Goal: Task Accomplishment & Management: Manage account settings

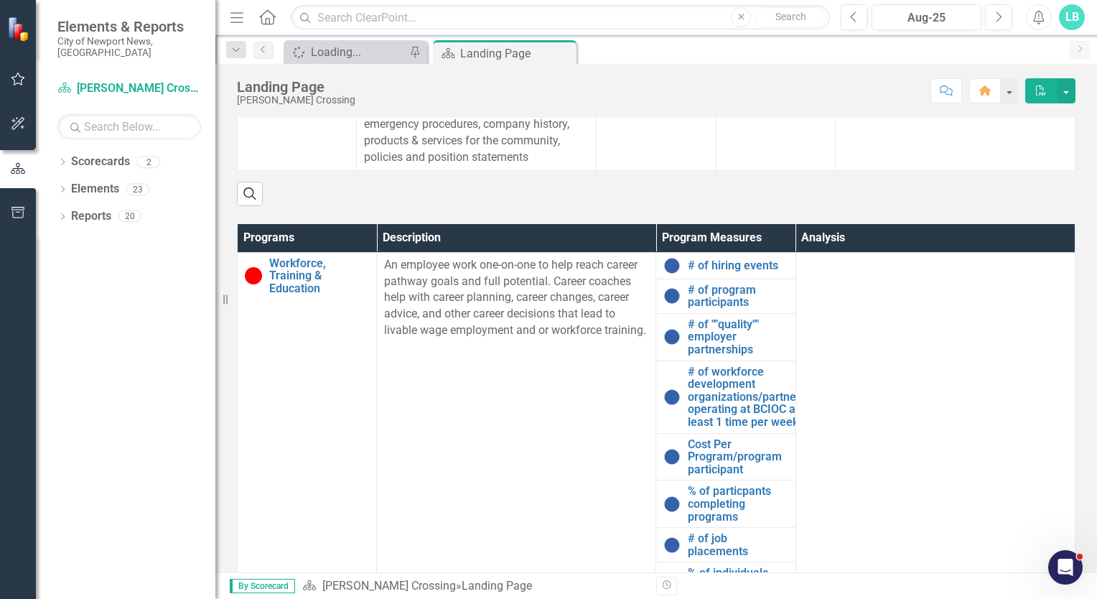
scroll to position [563, 0]
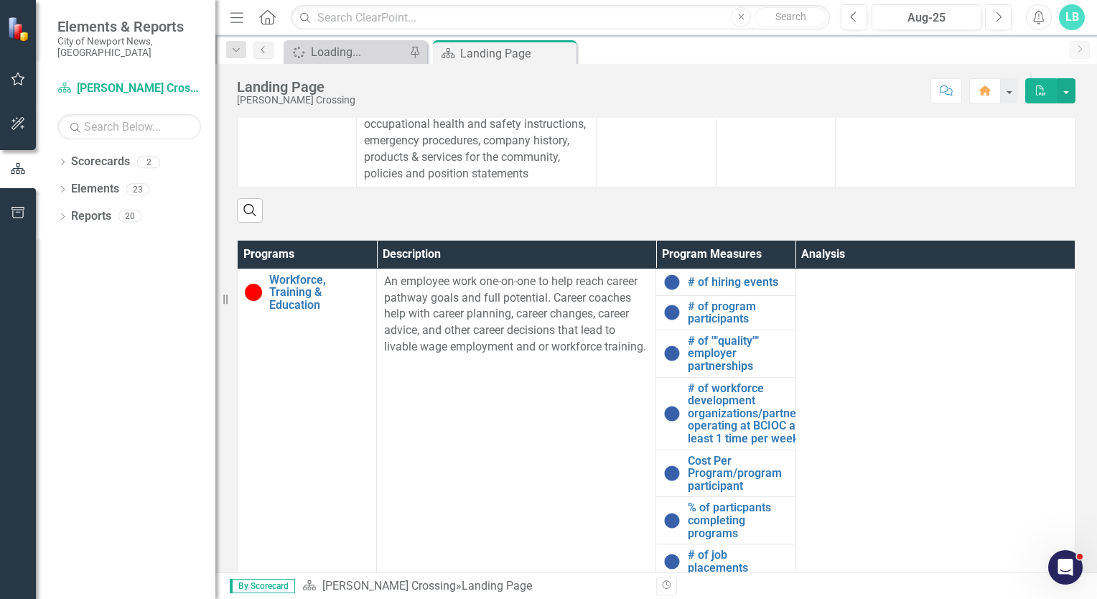
drag, startPoint x: 1085, startPoint y: 390, endPoint x: 1064, endPoint y: 253, distance: 138.6
click at [1064, 253] on div "Project Status Loading... Chart Pie chart with 5 slices. Project Status Snapsho…" at bounding box center [655, 138] width 881 height 1202
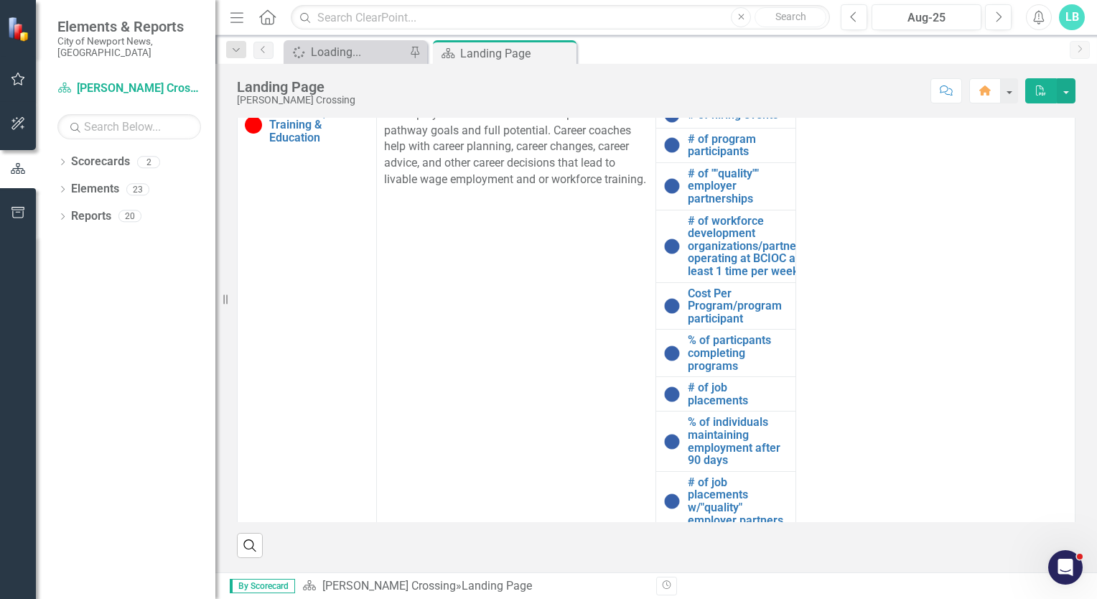
scroll to position [744, 0]
drag, startPoint x: 1054, startPoint y: 444, endPoint x: 1062, endPoint y: 481, distance: 37.6
click at [1062, 481] on div "Programs Description Program Measures Analysis Workforce, Training & Education …" at bounding box center [656, 297] width 838 height 449
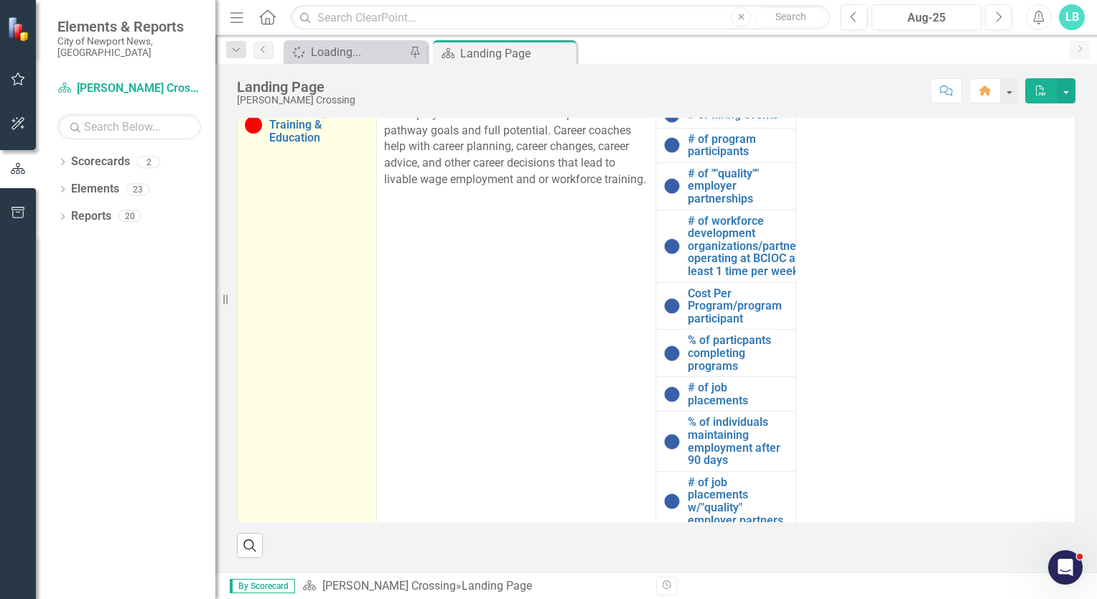
click at [339, 459] on td "Workforce, Training & Education Link Open Element" at bounding box center [307, 315] width 139 height 429
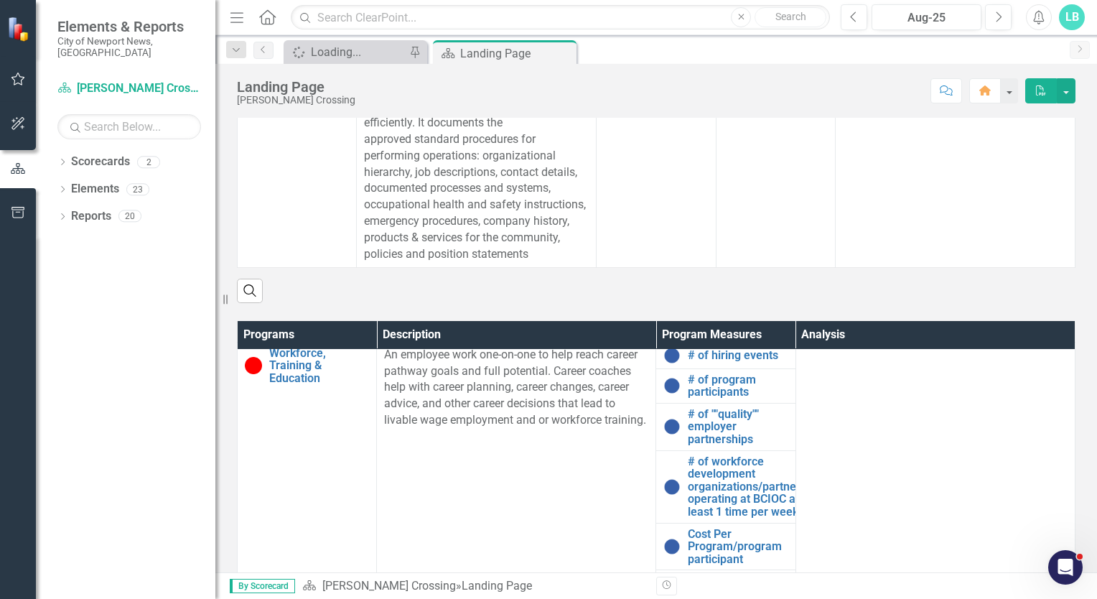
scroll to position [487, 0]
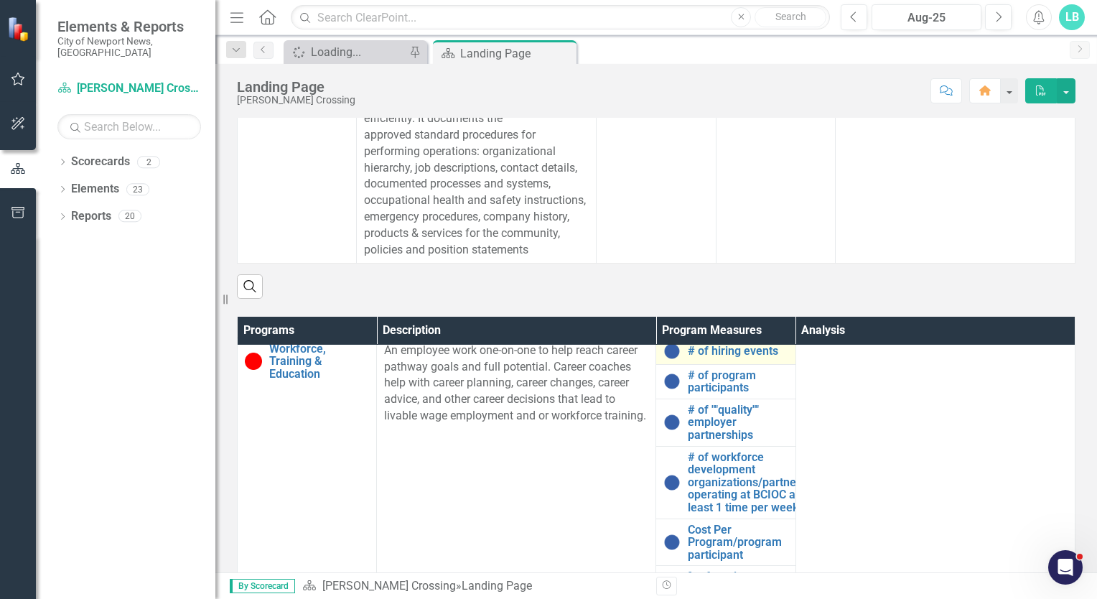
click at [668, 364] on td "# of hiring events Link Open Element" at bounding box center [725, 350] width 139 height 27
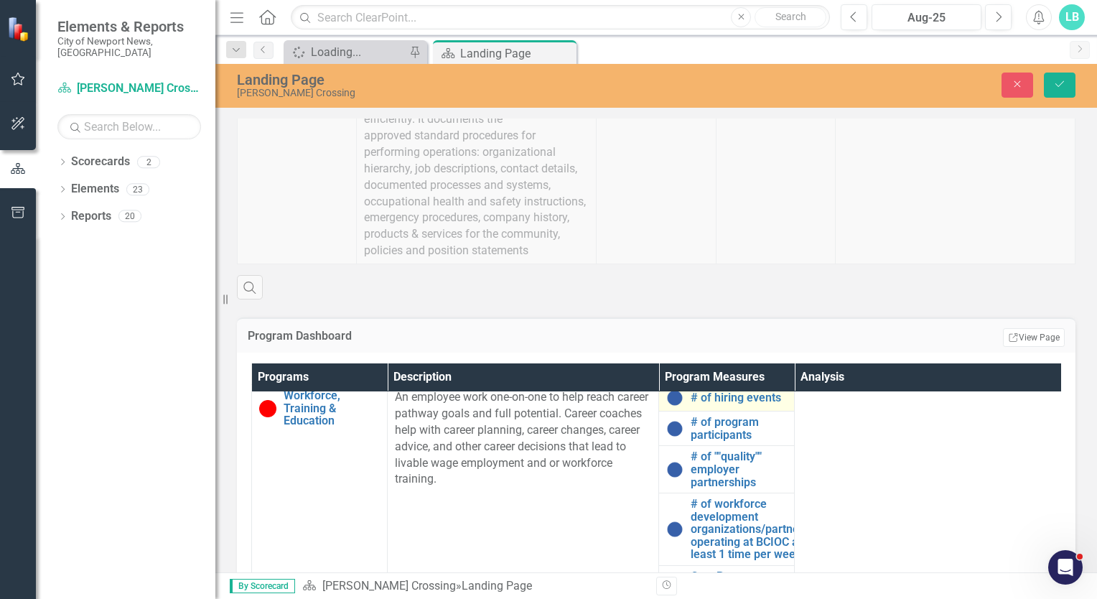
click at [670, 406] on img at bounding box center [674, 397] width 17 height 17
drag, startPoint x: 685, startPoint y: 412, endPoint x: 716, endPoint y: 415, distance: 31.0
click at [716, 406] on div "# of hiring events" at bounding box center [726, 397] width 121 height 17
click at [716, 404] on link "# of hiring events" at bounding box center [739, 397] width 96 height 13
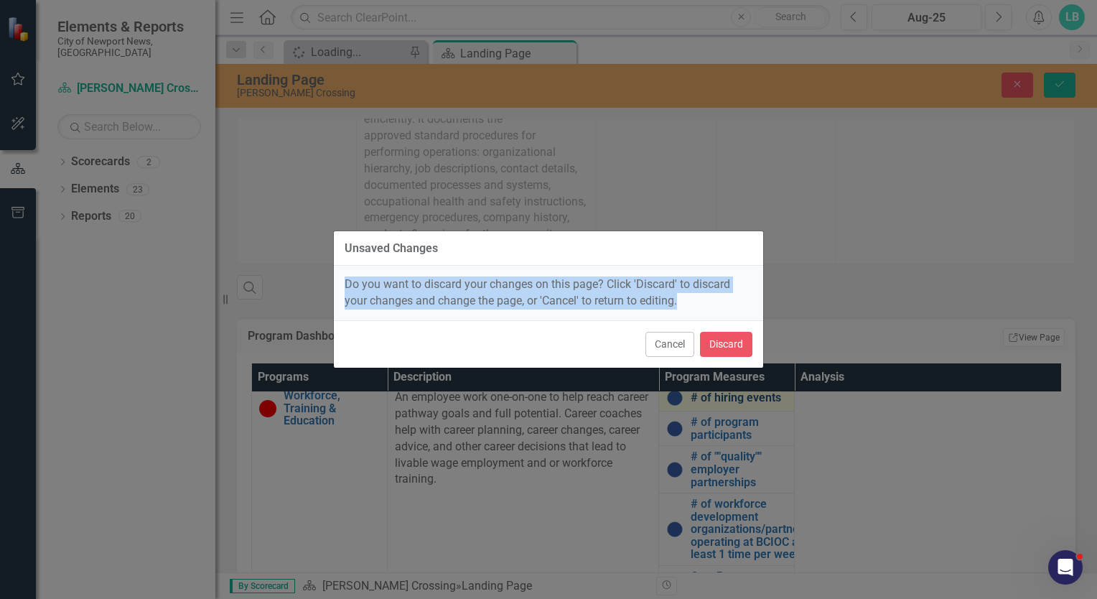
click at [716, 415] on div "Unsaved Changes Do you want to discard your changes on this page? Click 'Discar…" at bounding box center [548, 299] width 431 height 599
drag, startPoint x: 716, startPoint y: 415, endPoint x: 672, endPoint y: 343, distance: 84.5
click at [672, 343] on button "Cancel" at bounding box center [669, 344] width 49 height 25
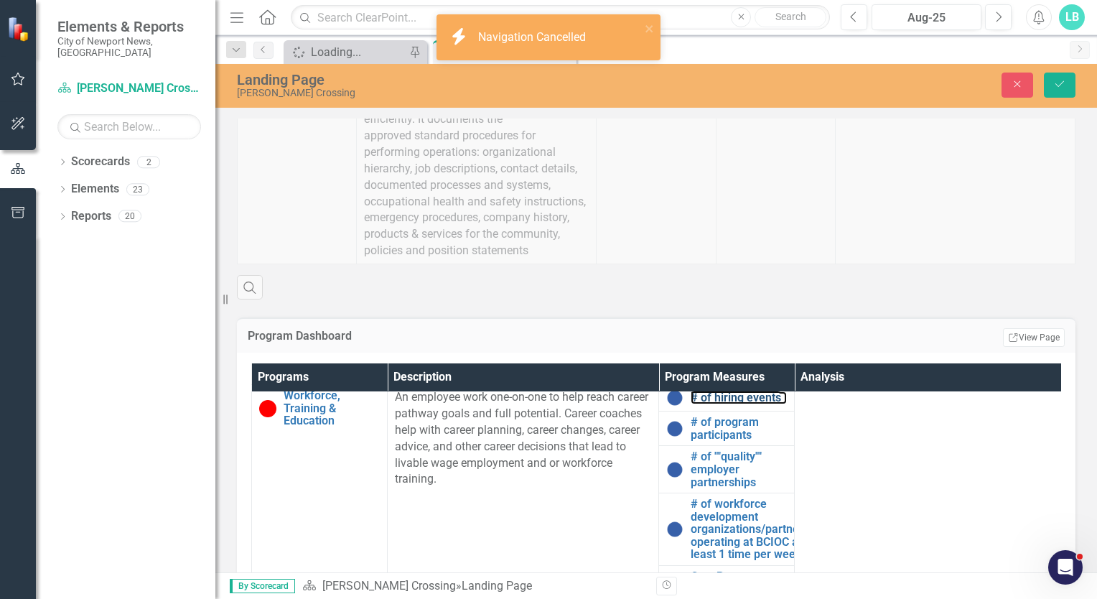
scroll to position [17, 0]
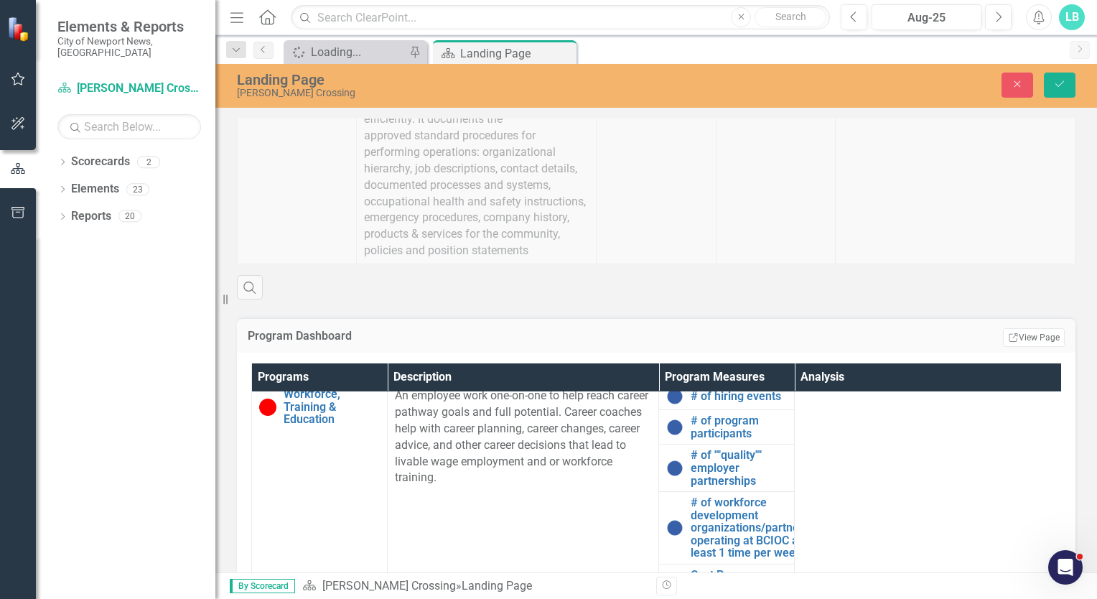
click at [793, 387] on th "Program Measures" at bounding box center [727, 377] width 136 height 28
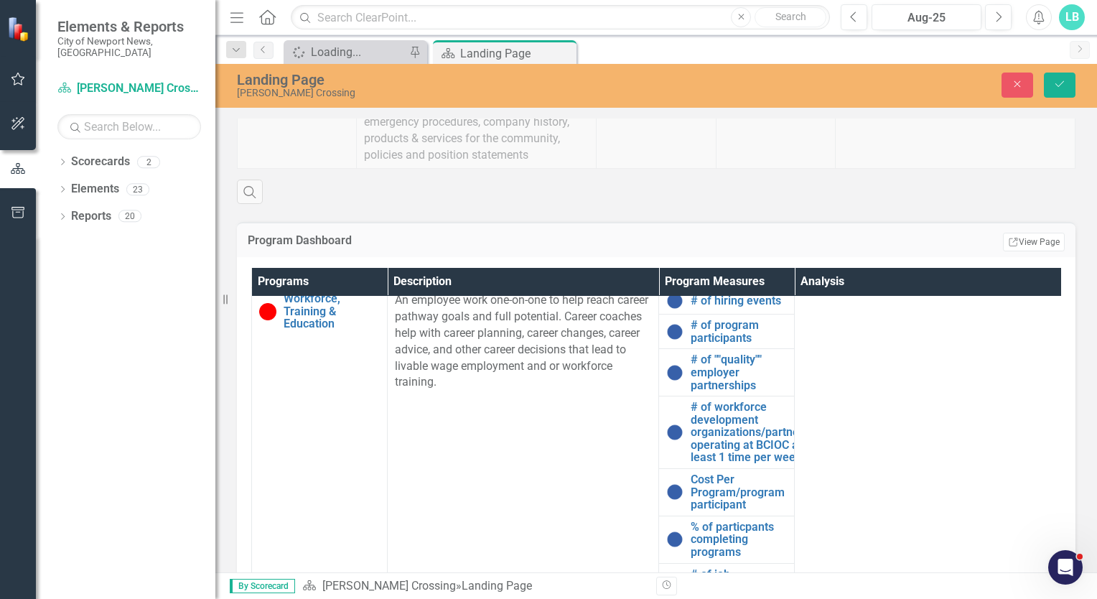
scroll to position [652, 0]
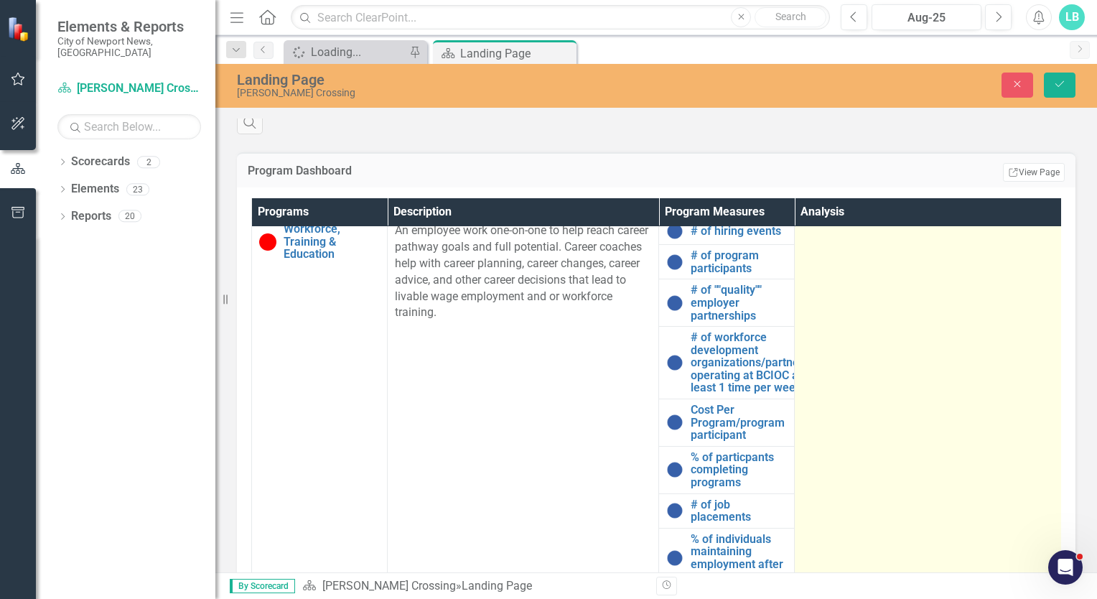
click at [872, 274] on td at bounding box center [930, 432] width 271 height 429
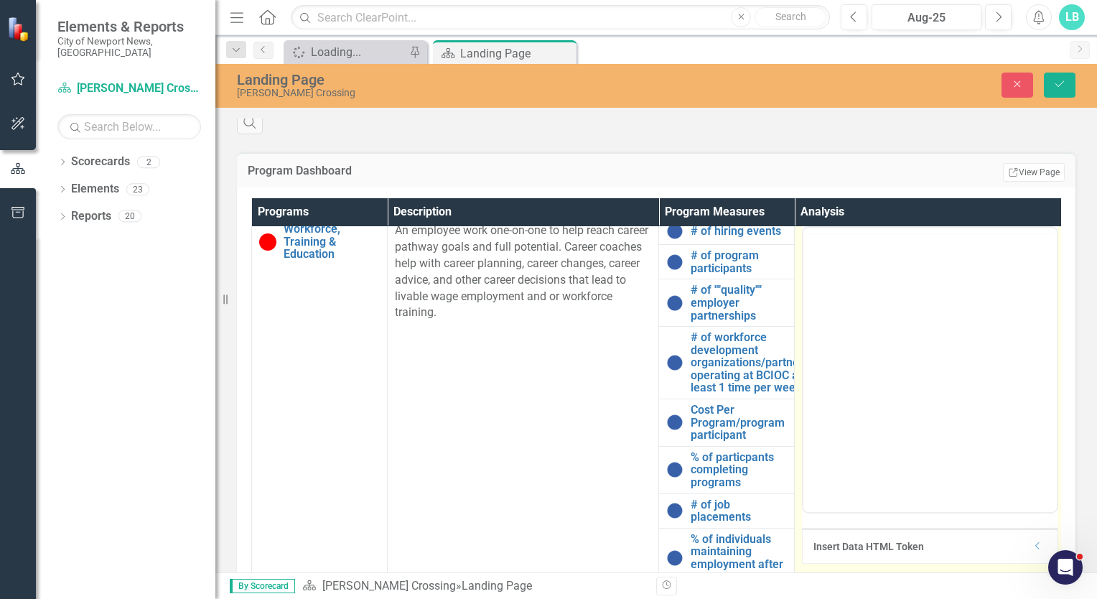
scroll to position [0, 0]
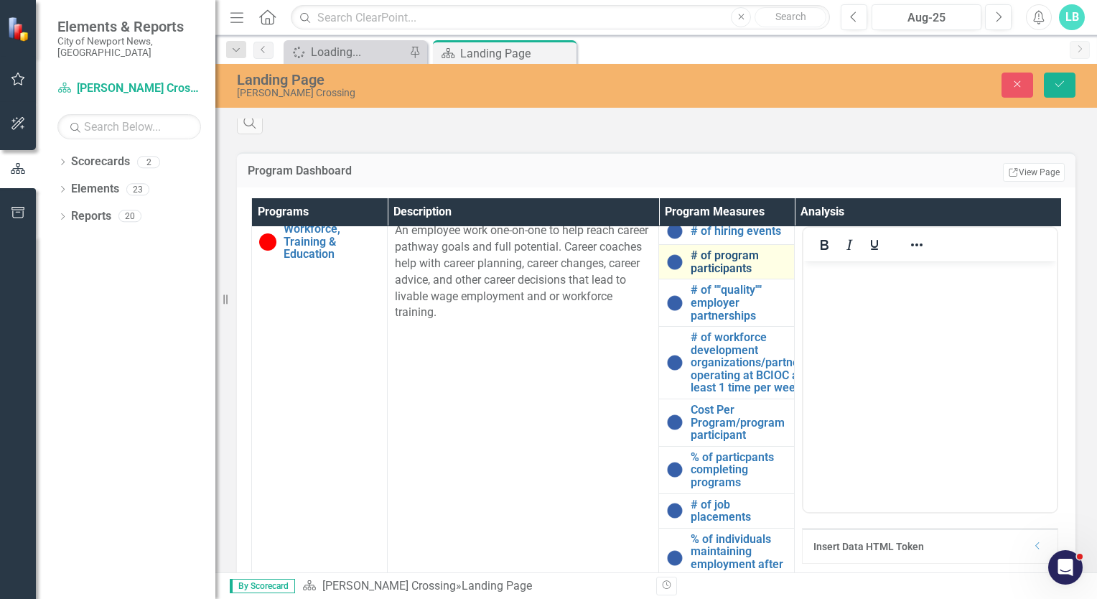
click at [718, 271] on link "# of program participants" at bounding box center [739, 261] width 96 height 25
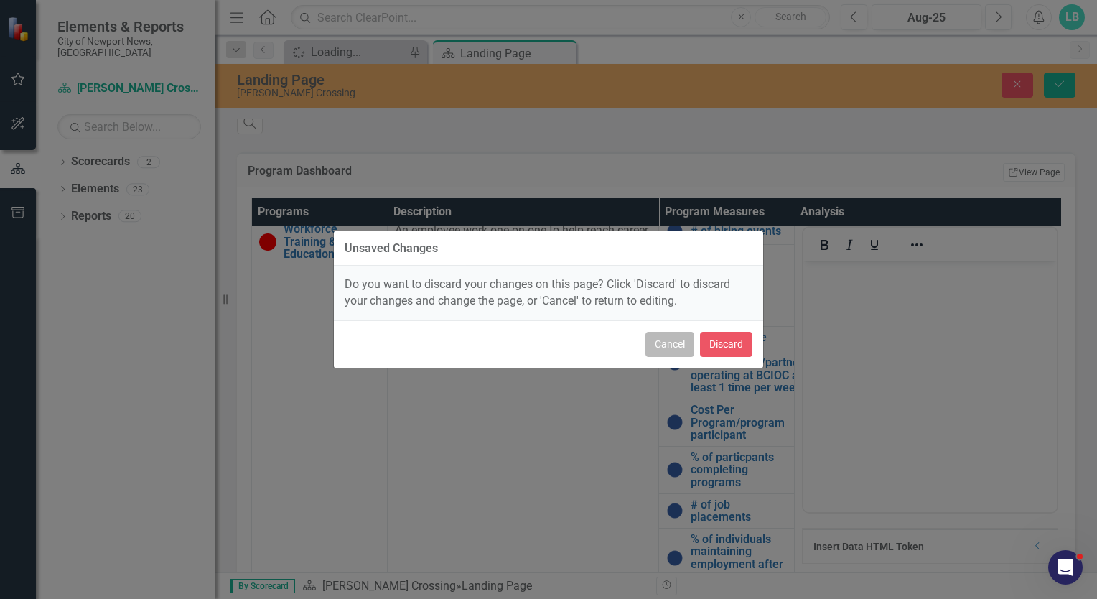
click at [666, 344] on button "Cancel" at bounding box center [669, 344] width 49 height 25
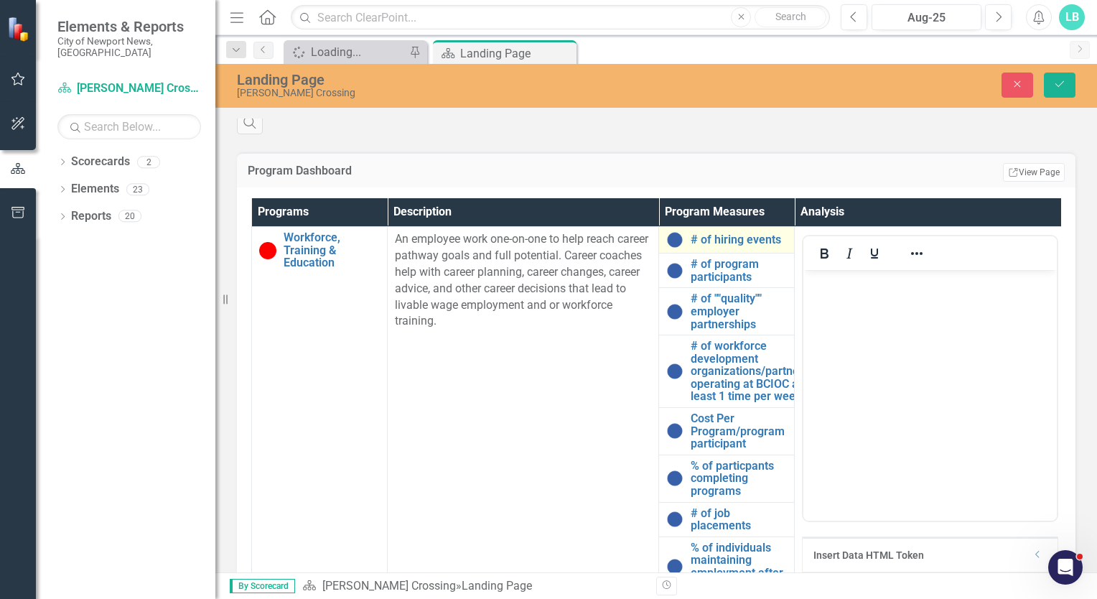
click at [677, 248] on img at bounding box center [674, 239] width 17 height 17
click at [724, 246] on link "# of hiring events" at bounding box center [739, 239] width 96 height 13
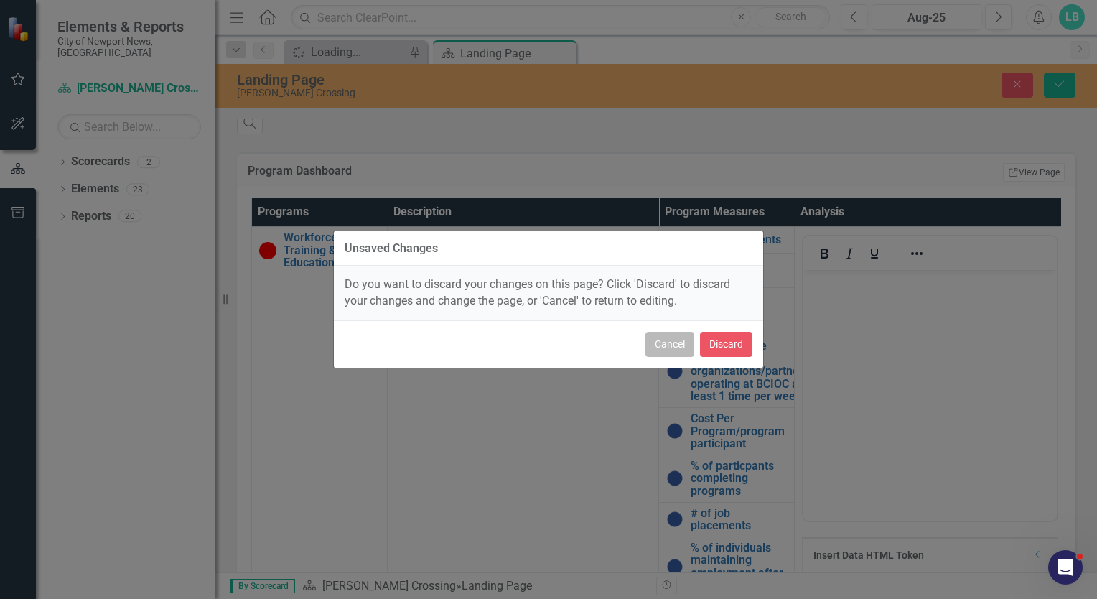
click at [676, 335] on button "Cancel" at bounding box center [669, 344] width 49 height 25
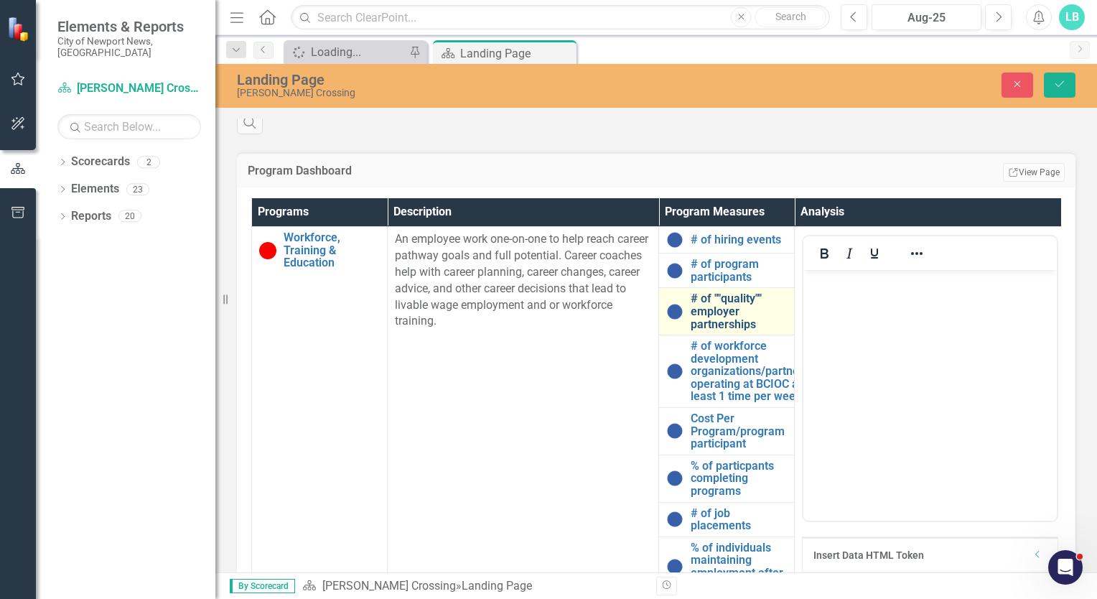
click at [699, 328] on link "# of ""quality"" employer partnerships" at bounding box center [739, 311] width 96 height 38
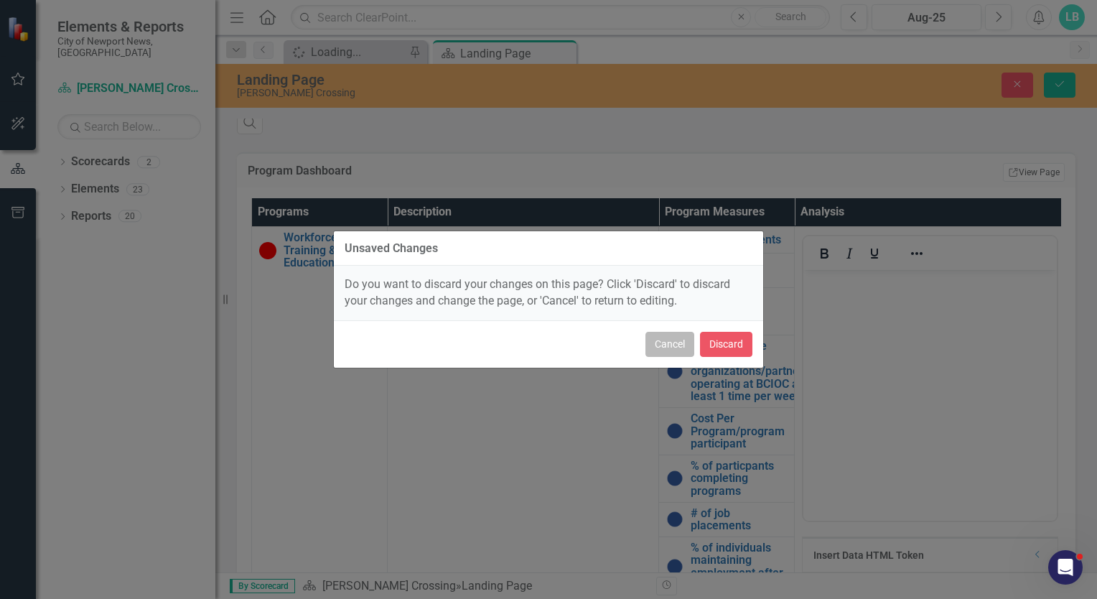
click at [658, 340] on button "Cancel" at bounding box center [669, 344] width 49 height 25
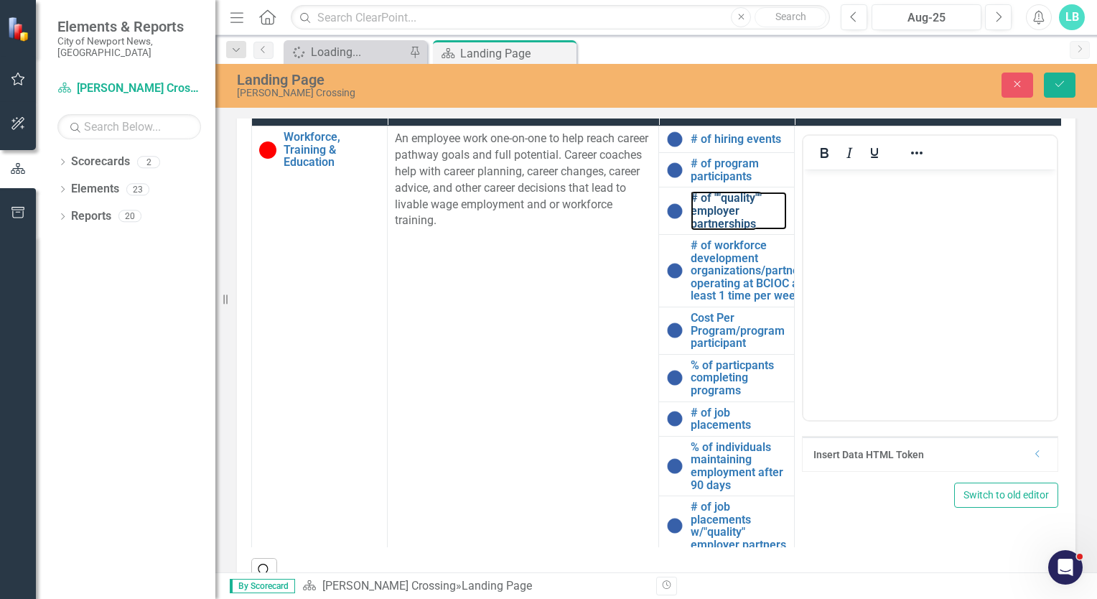
scroll to position [805, 0]
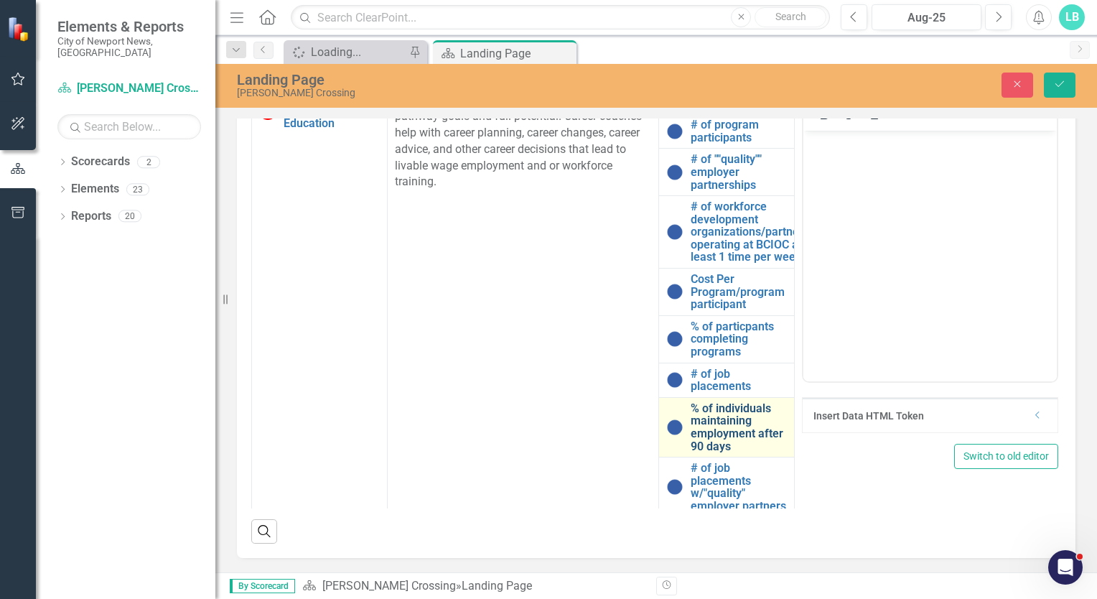
click at [743, 418] on link "% of individuals maintaining employment after 90 days" at bounding box center [739, 427] width 96 height 50
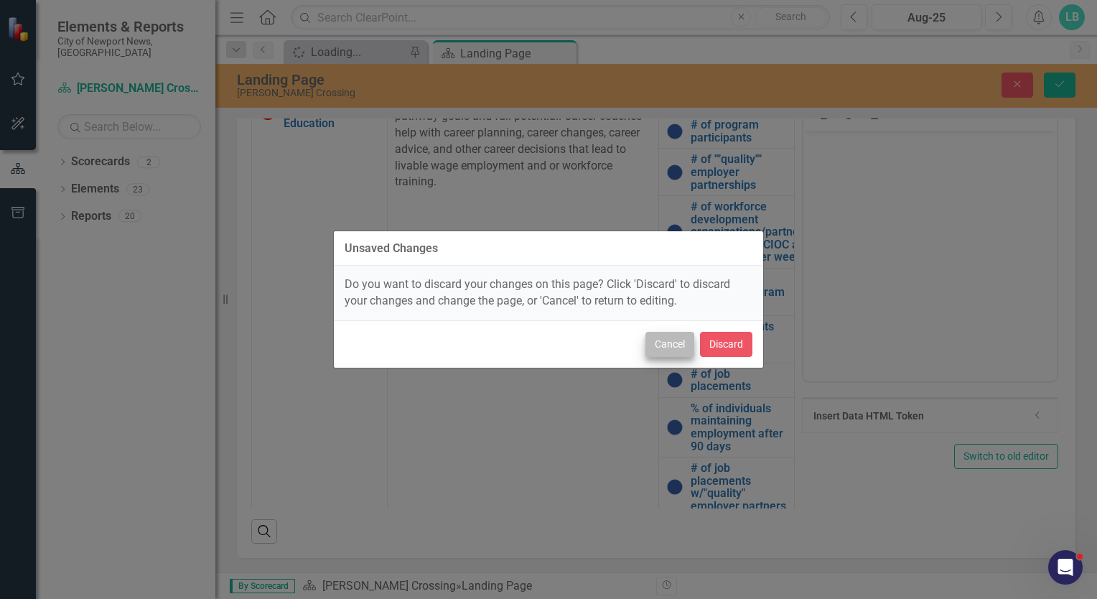
drag, startPoint x: 584, startPoint y: 421, endPoint x: 660, endPoint y: 352, distance: 103.2
click at [660, 352] on div "Unsaved Changes Do you want to discard your changes on this page? Click 'Discar…" at bounding box center [548, 299] width 431 height 599
click at [660, 352] on button "Cancel" at bounding box center [669, 344] width 49 height 25
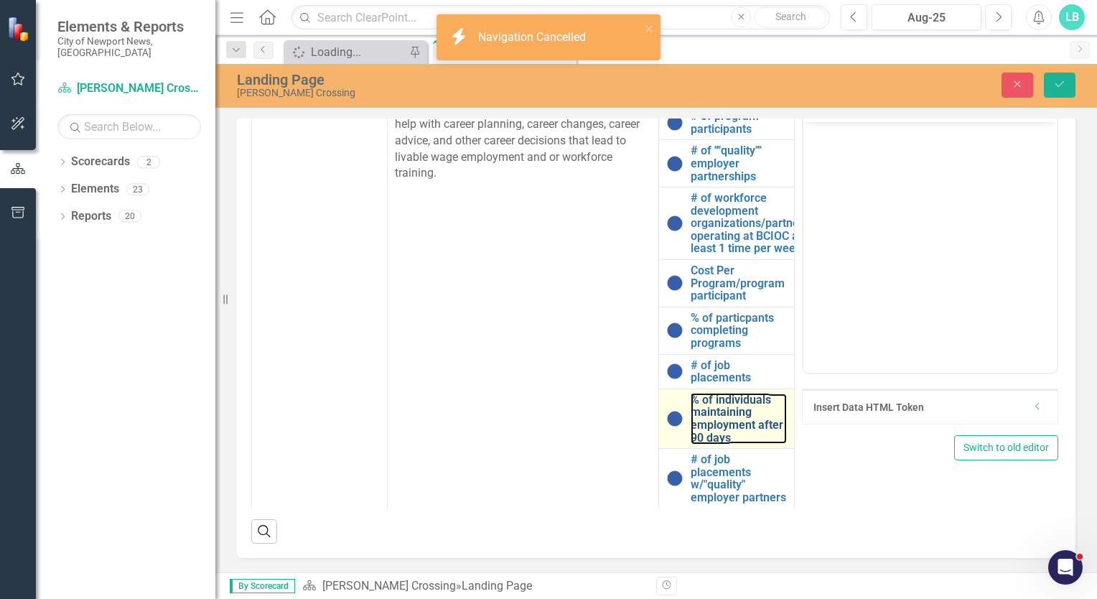
scroll to position [17, 0]
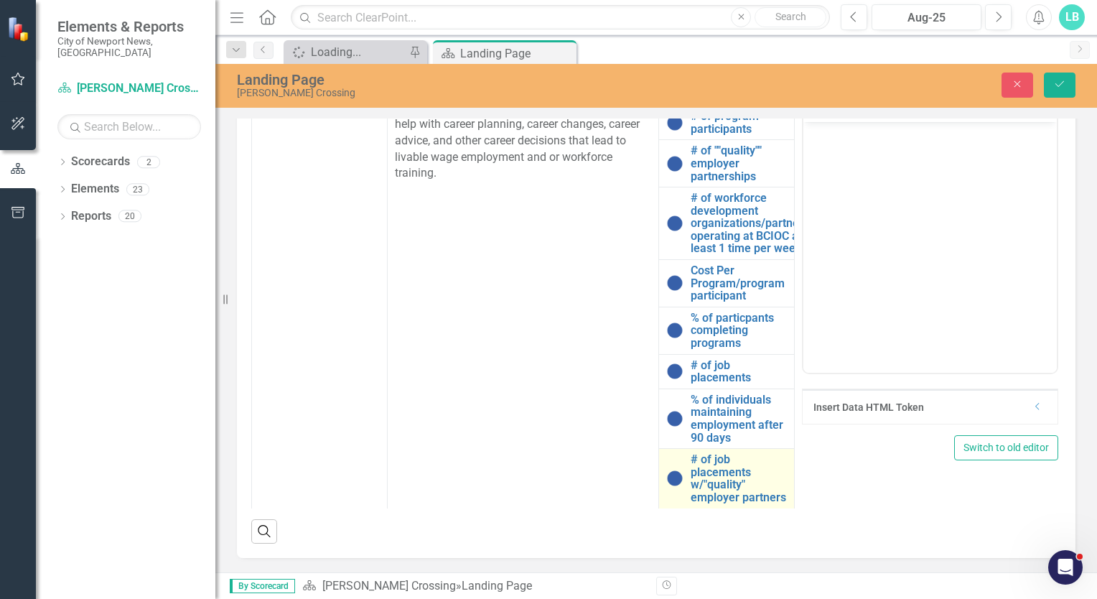
click at [687, 456] on div "# of job placements w/"quality" employer partners" at bounding box center [726, 478] width 121 height 50
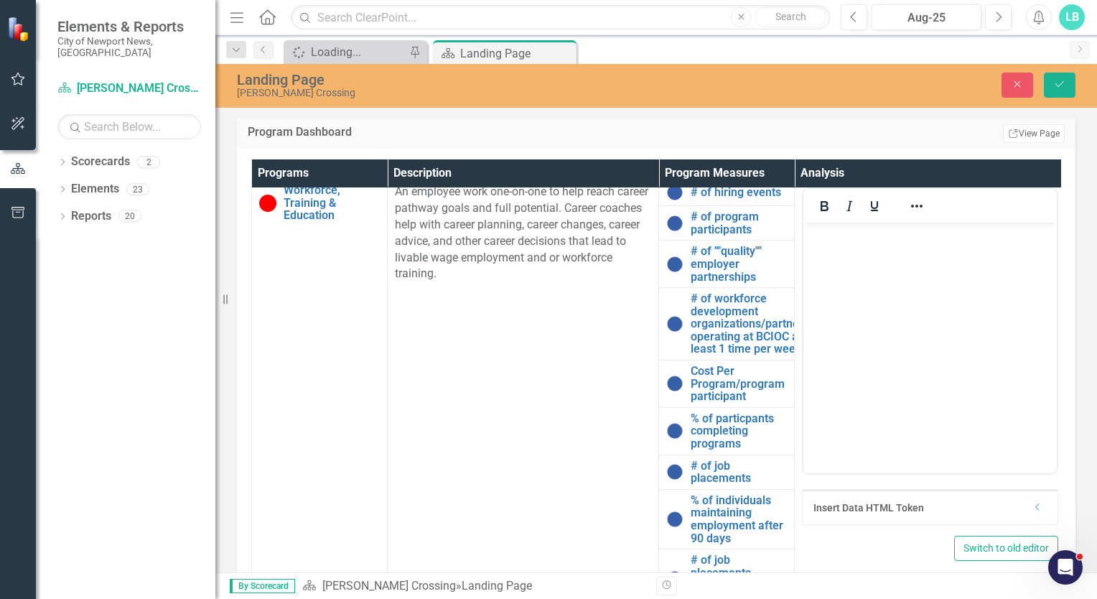
scroll to position [716, 0]
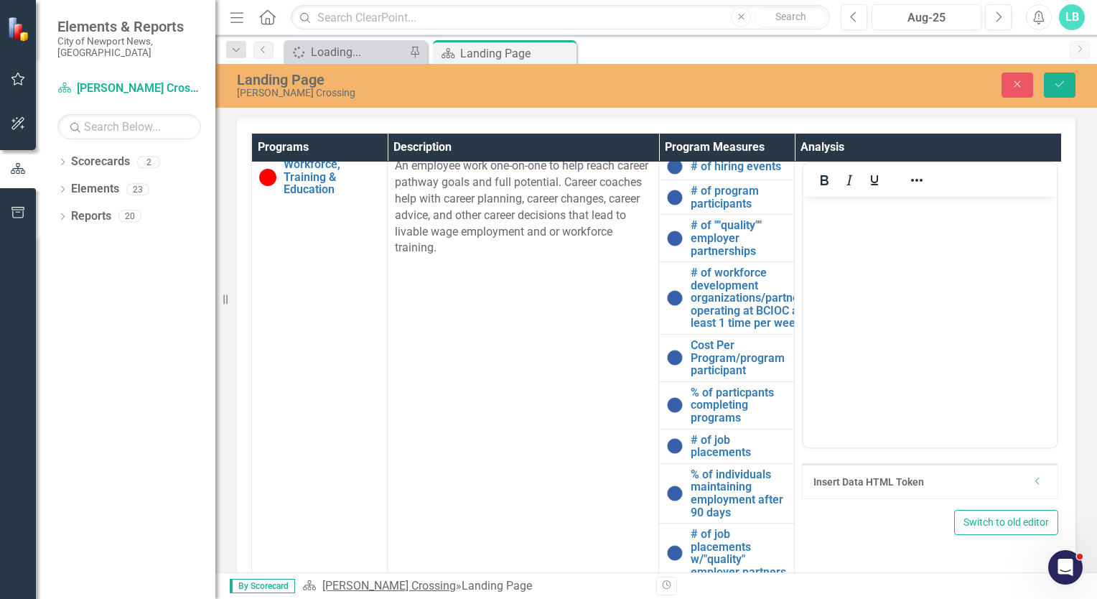
click at [362, 587] on link "[PERSON_NAME] Crossing" at bounding box center [389, 586] width 134 height 14
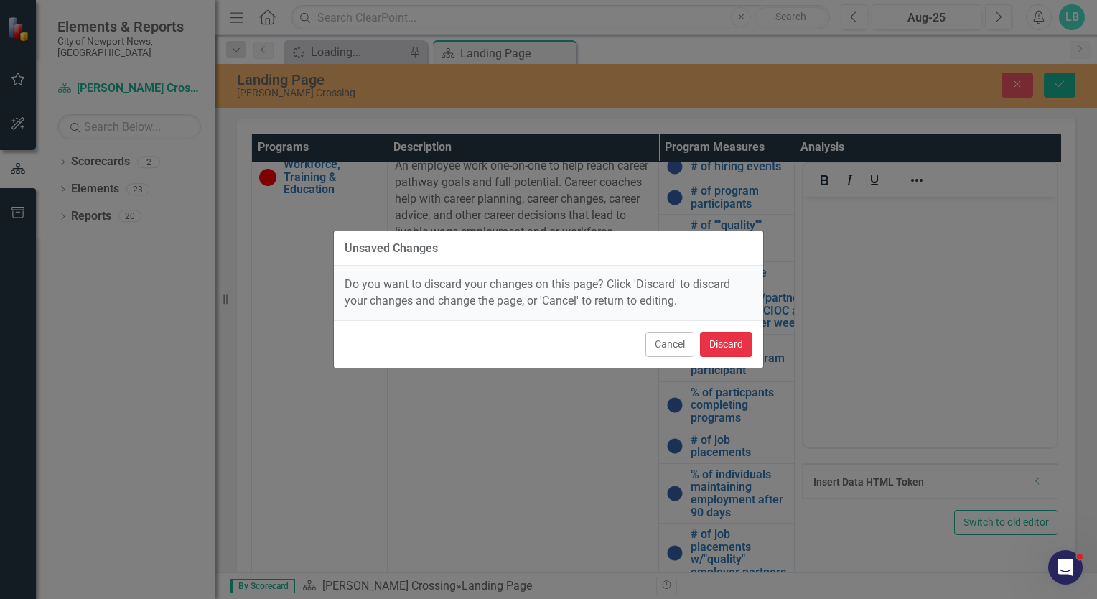
click at [720, 345] on button "Discard" at bounding box center [726, 344] width 52 height 25
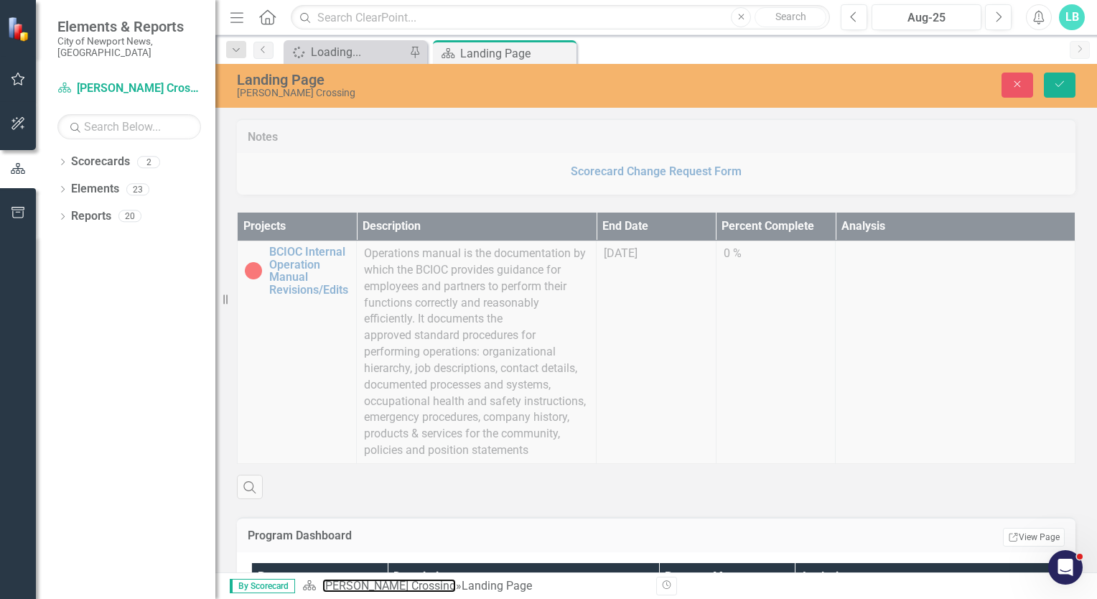
scroll to position [212, 0]
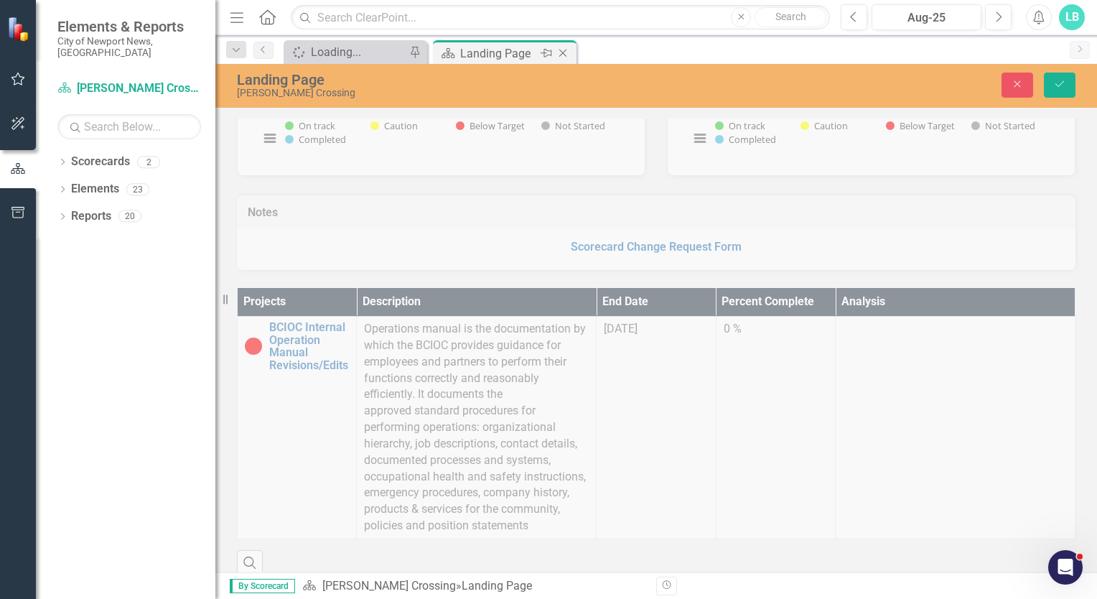
click at [477, 48] on div "Landing Page" at bounding box center [498, 54] width 77 height 18
click at [372, 49] on div "Loading..." at bounding box center [358, 52] width 95 height 18
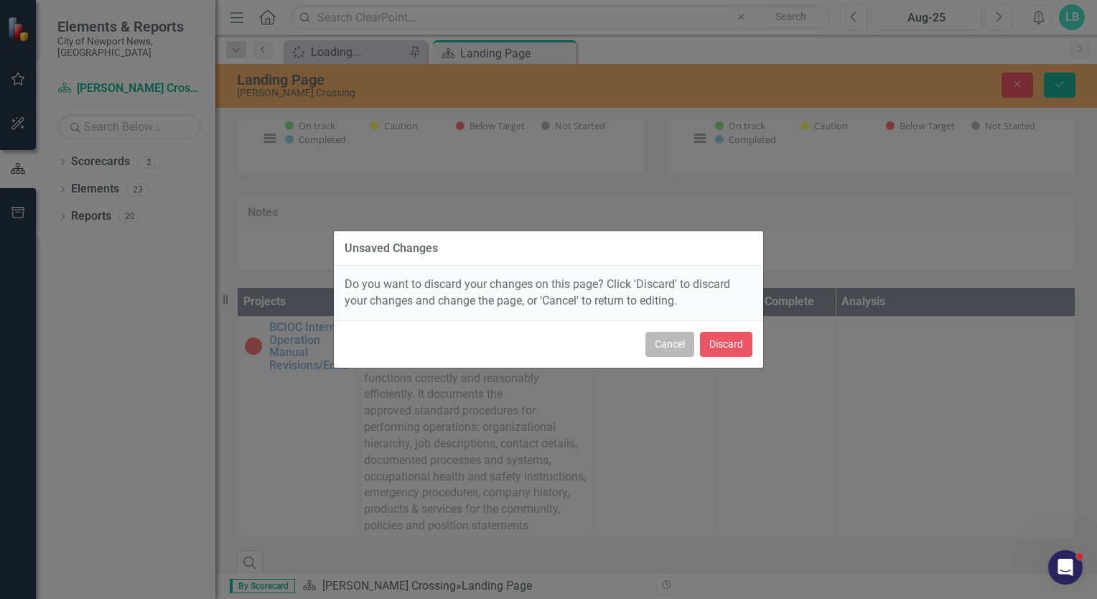
click at [663, 344] on button "Cancel" at bounding box center [669, 344] width 49 height 25
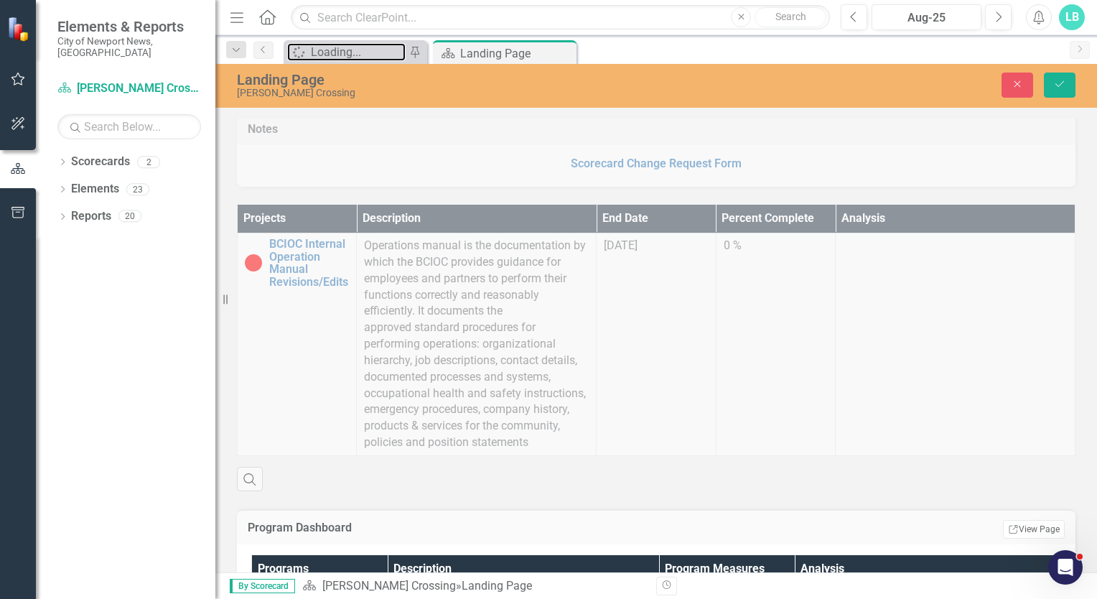
scroll to position [296, 0]
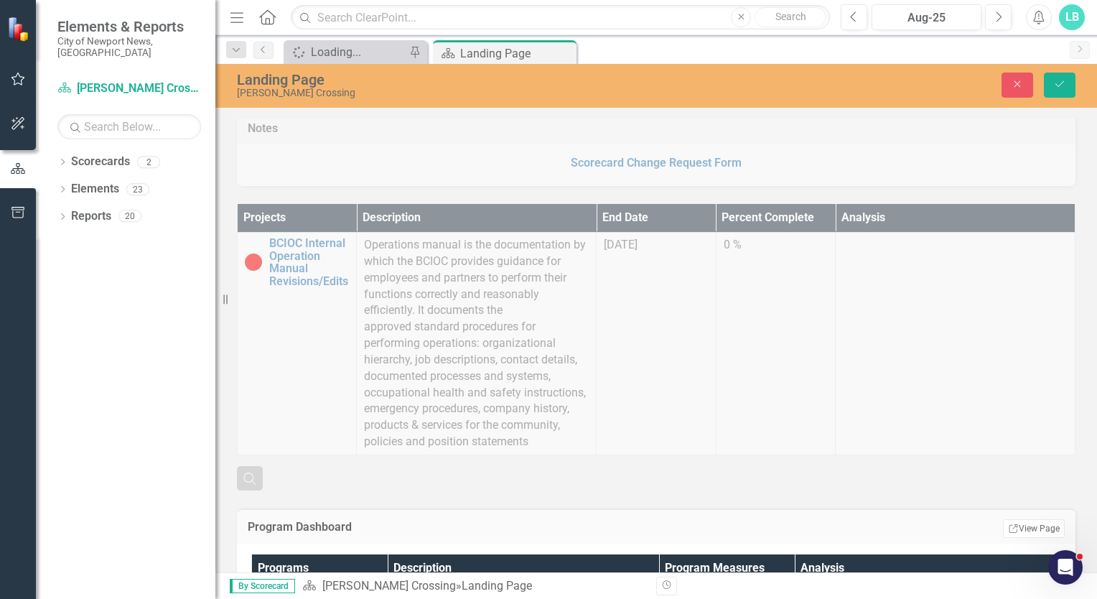
click at [248, 485] on icon "Search" at bounding box center [250, 478] width 16 height 13
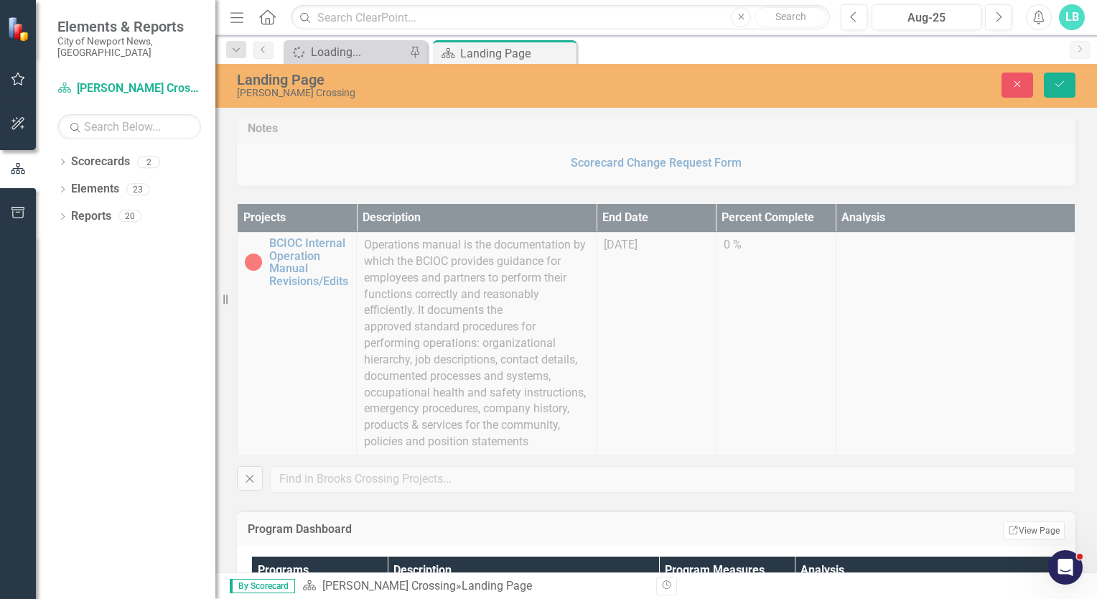
click at [318, 492] on div "Projects Description End Date Percent Complete Analysis BCIOC Internal Operatio…" at bounding box center [656, 339] width 860 height 306
click at [248, 482] on icon "button" at bounding box center [250, 478] width 8 height 8
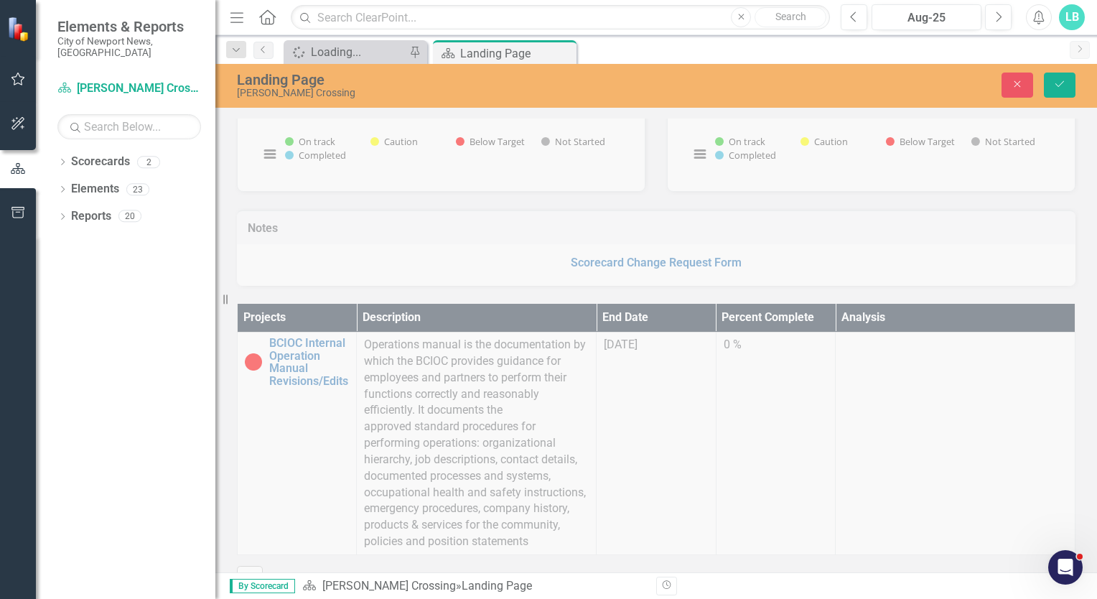
scroll to position [55, 0]
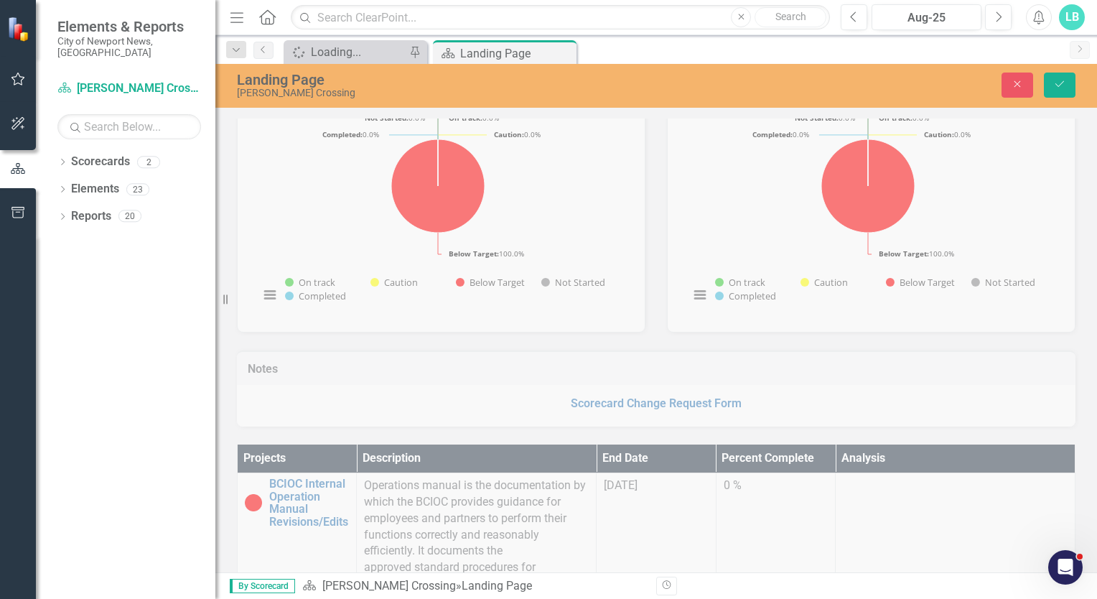
click at [660, 406] on div "Notes Scorecard Change Request Form" at bounding box center [656, 379] width 860 height 95
click at [462, 386] on div "Notes Scorecard Change Request Form" at bounding box center [656, 379] width 860 height 95
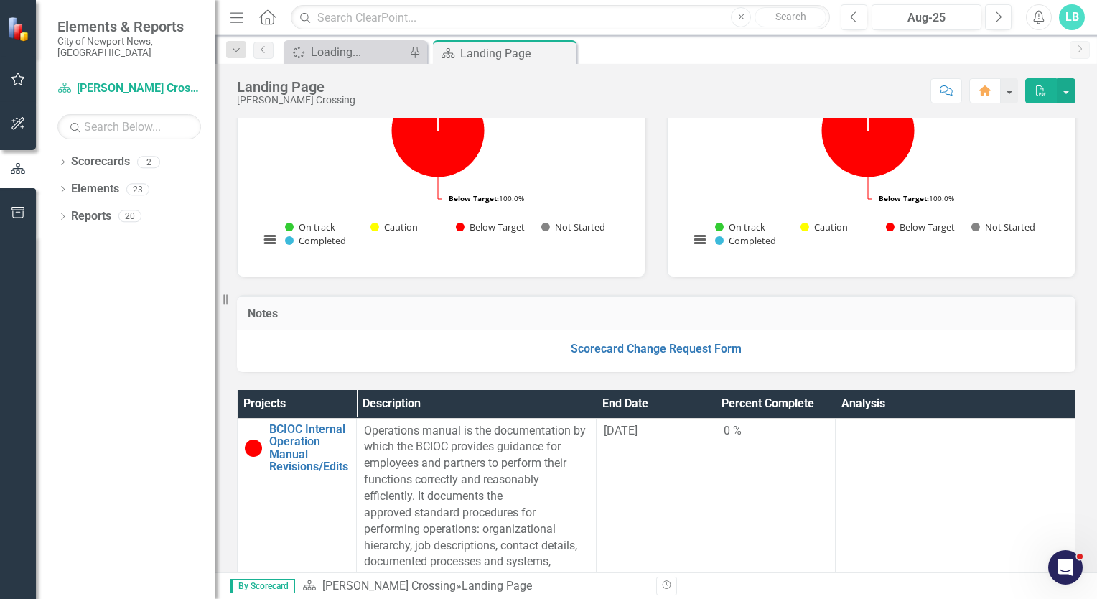
scroll to position [50, 0]
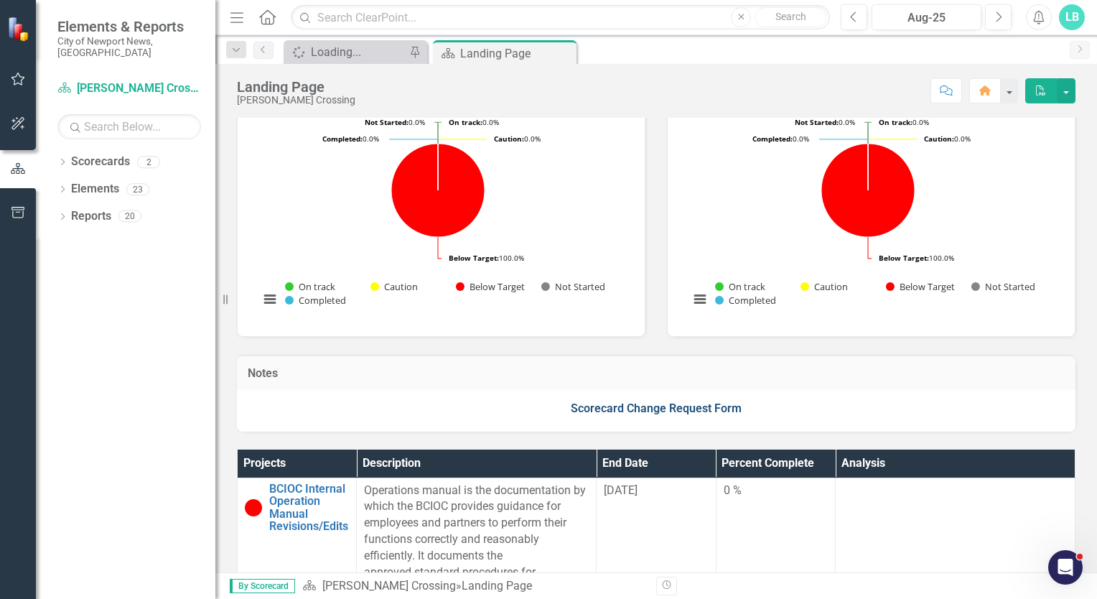
click at [638, 412] on link "Scorecard Change Request Form" at bounding box center [656, 408] width 171 height 14
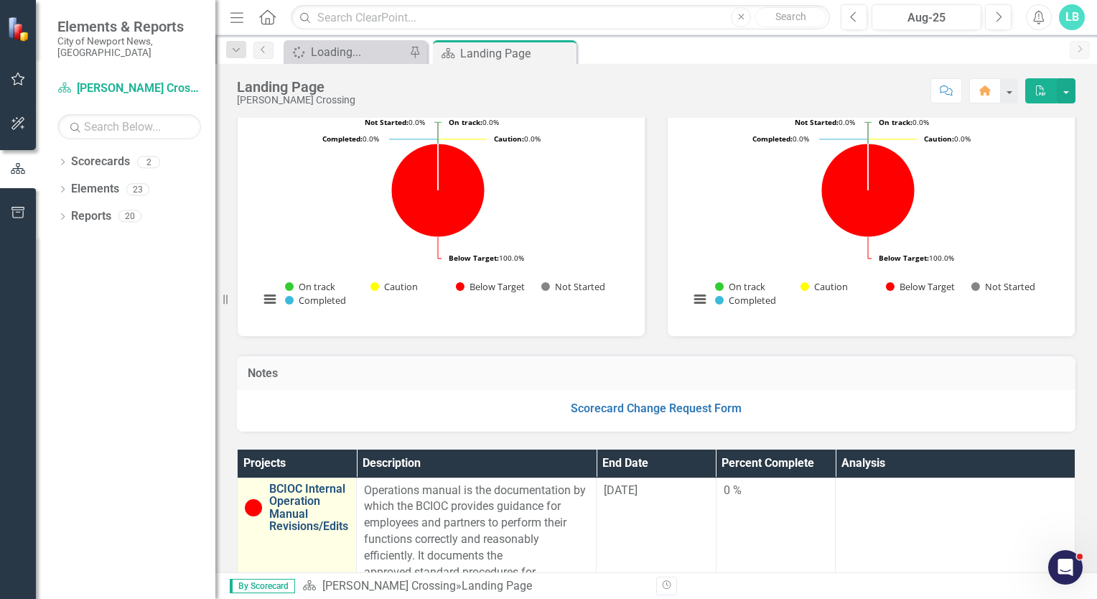
click at [301, 518] on link "BCIOC Internal Operation Manual Revisions/Edits" at bounding box center [309, 507] width 80 height 50
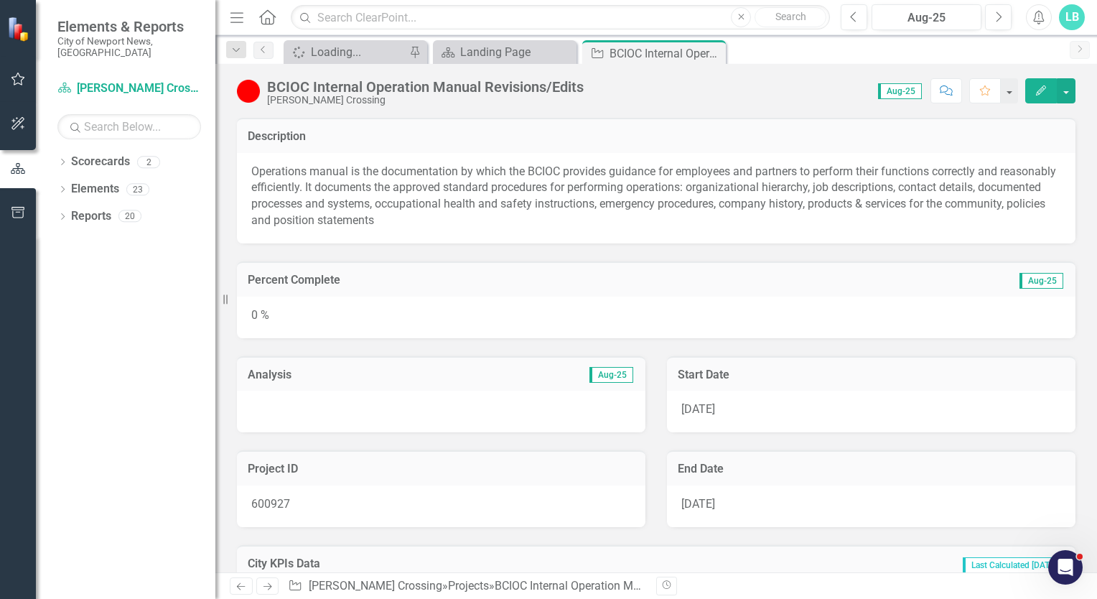
drag, startPoint x: 315, startPoint y: 507, endPoint x: 234, endPoint y: 505, distance: 81.2
click at [234, 505] on div "Project ID 600927" at bounding box center [441, 479] width 430 height 95
drag, startPoint x: 304, startPoint y: 494, endPoint x: 787, endPoint y: 379, distance: 495.8
click at [787, 379] on div "Analysis Aug-25 Project ID 600927 Start Date 6/1/23 End Date 1/1/25" at bounding box center [656, 432] width 860 height 189
click at [566, 389] on div "Analysis Aug-25" at bounding box center [441, 373] width 408 height 35
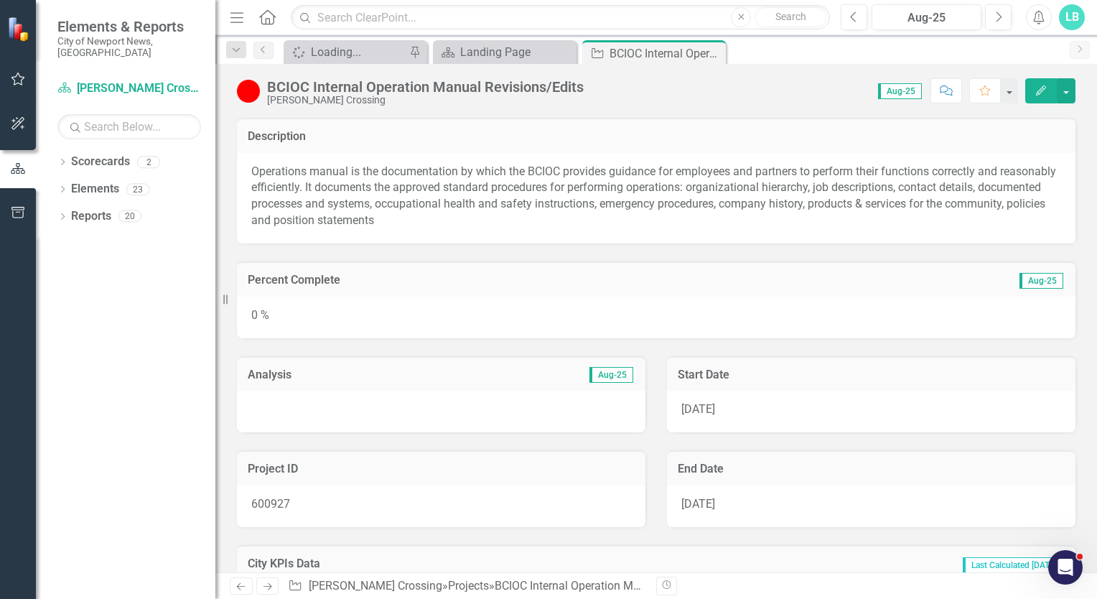
click at [566, 389] on div "Analysis Aug-25" at bounding box center [441, 373] width 408 height 35
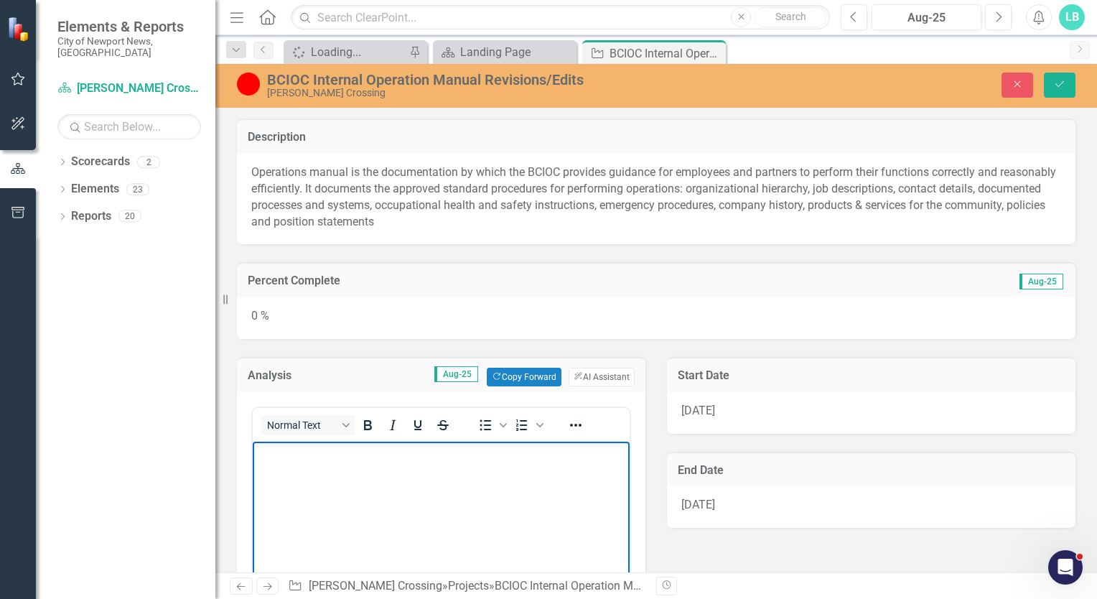
click at [300, 461] on p "Rich Text Area. Press ALT-0 for help." at bounding box center [441, 453] width 370 height 17
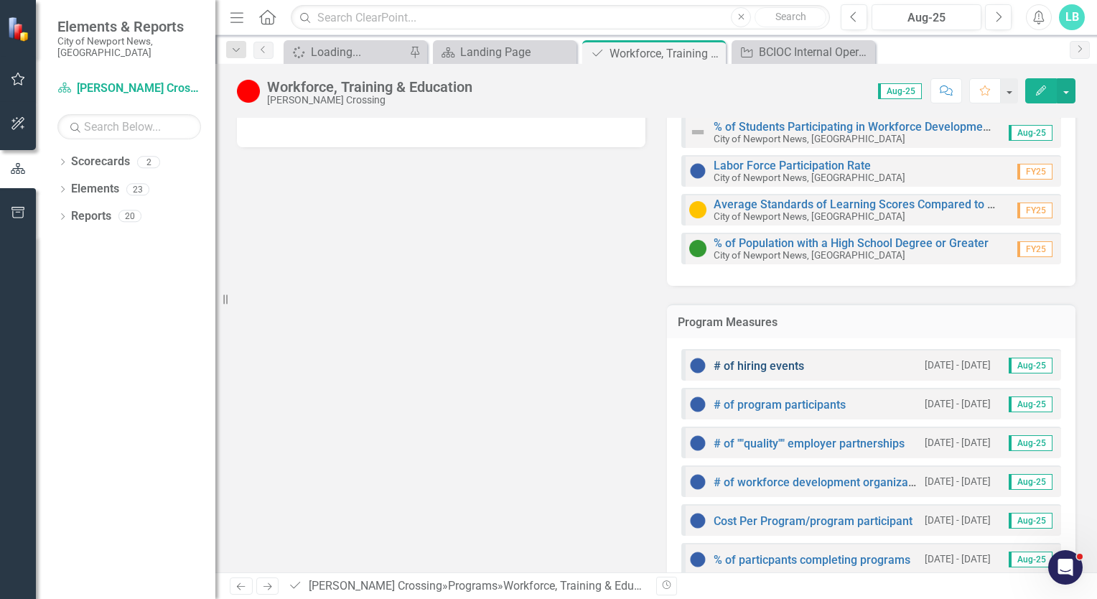
scroll to position [451, 0]
click at [768, 360] on link "# of hiring events" at bounding box center [758, 366] width 90 height 14
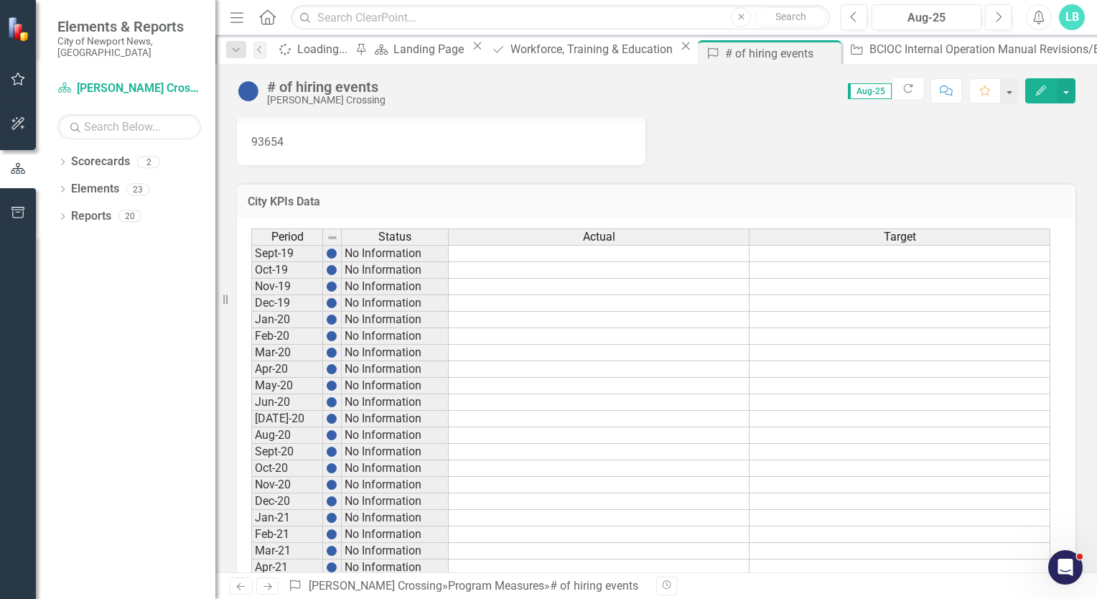
scroll to position [30, 0]
click at [884, 256] on td at bounding box center [899, 252] width 301 height 17
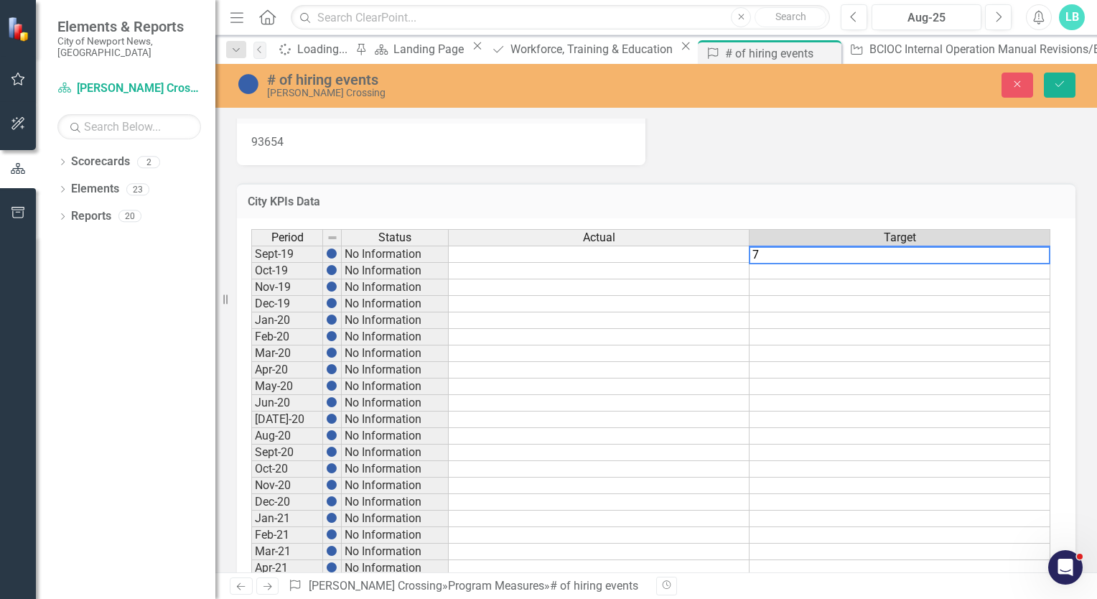
type textarea "7"
click at [843, 275] on td at bounding box center [899, 271] width 301 height 17
click at [1025, 247] on td "7.00" at bounding box center [899, 253] width 301 height 17
type textarea "10"
click at [655, 248] on td at bounding box center [599, 253] width 301 height 17
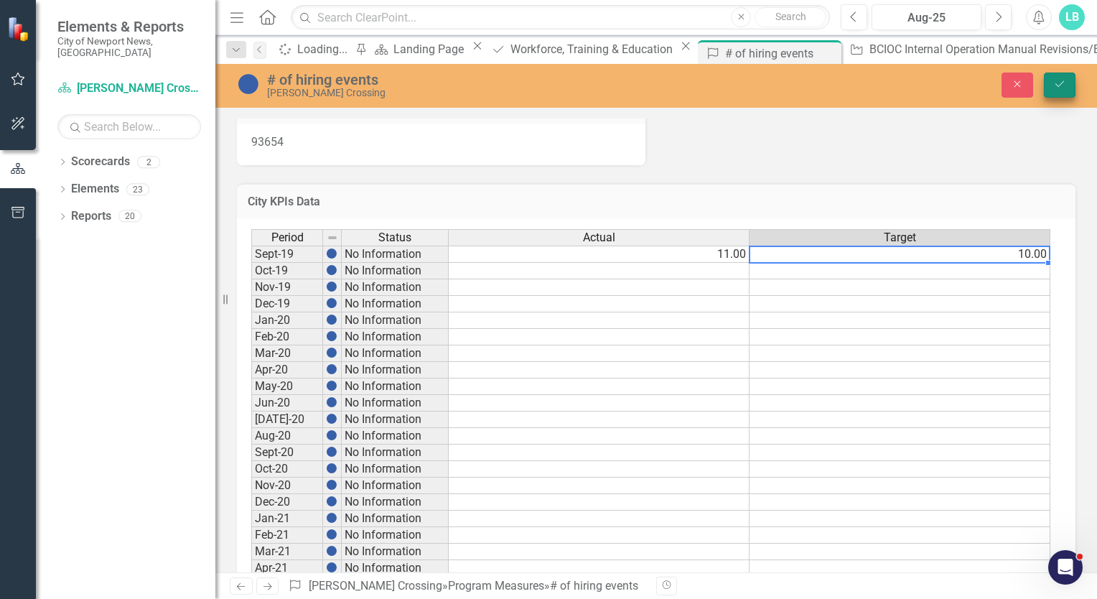
type textarea "10"
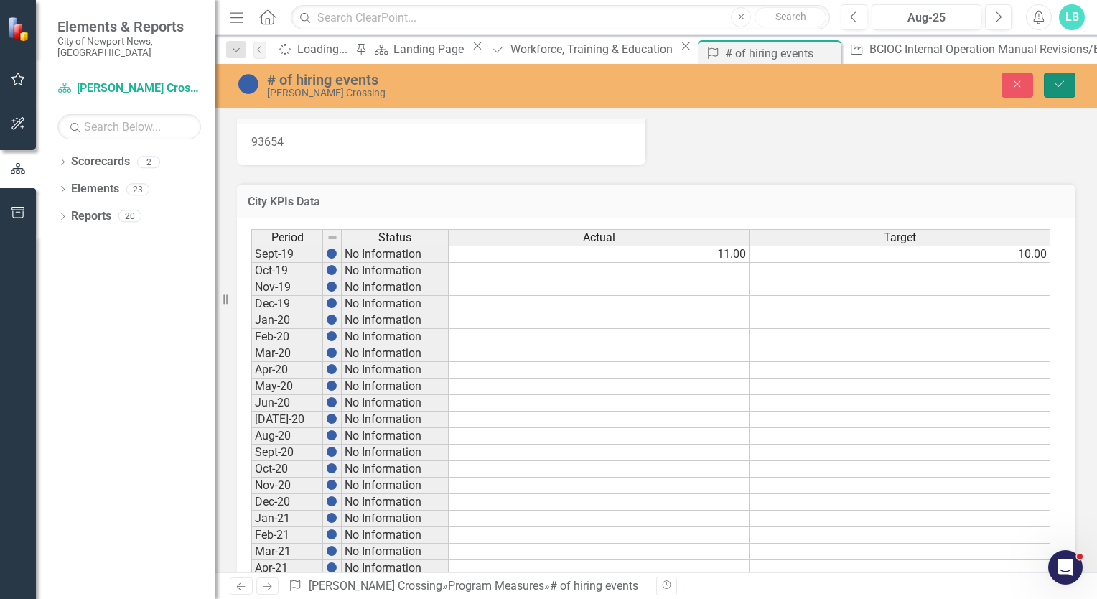
click at [1059, 82] on icon "Save" at bounding box center [1059, 84] width 13 height 10
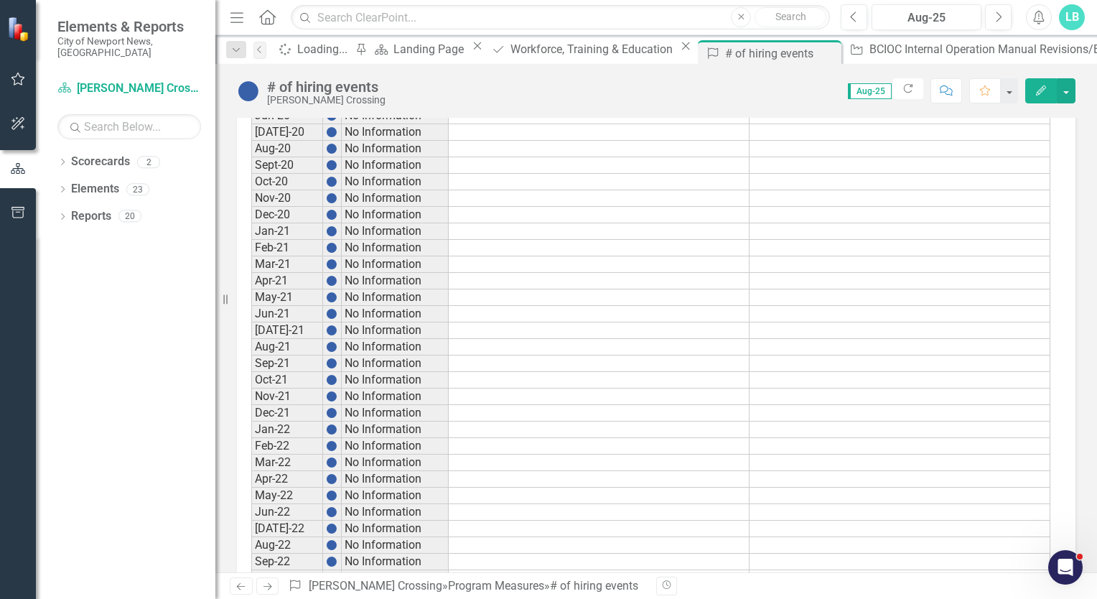
scroll to position [0, 0]
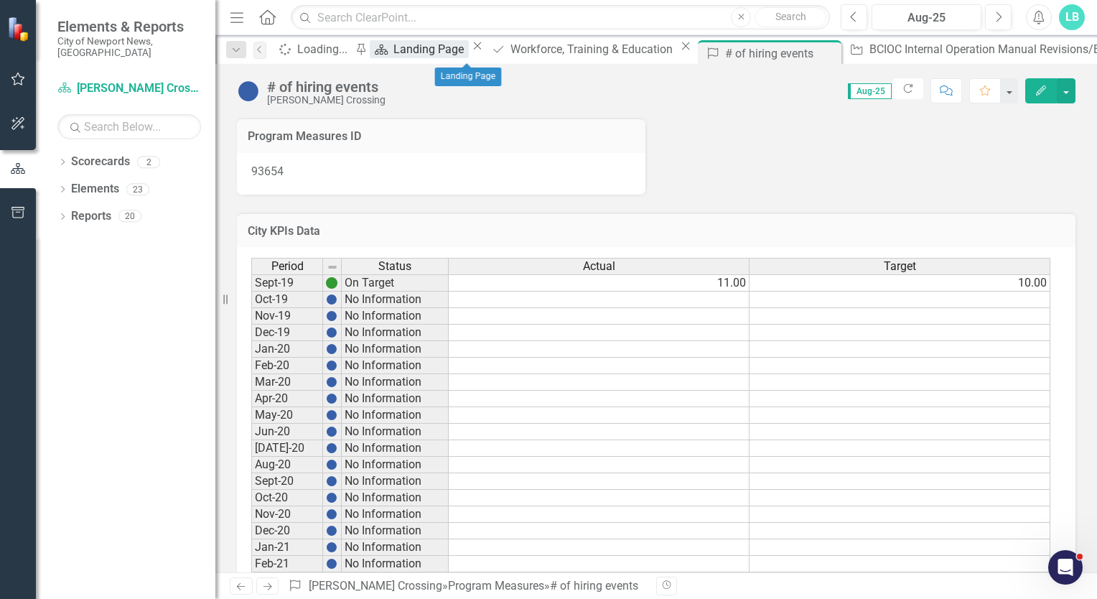
click at [468, 46] on div "Landing Page" at bounding box center [430, 49] width 75 height 18
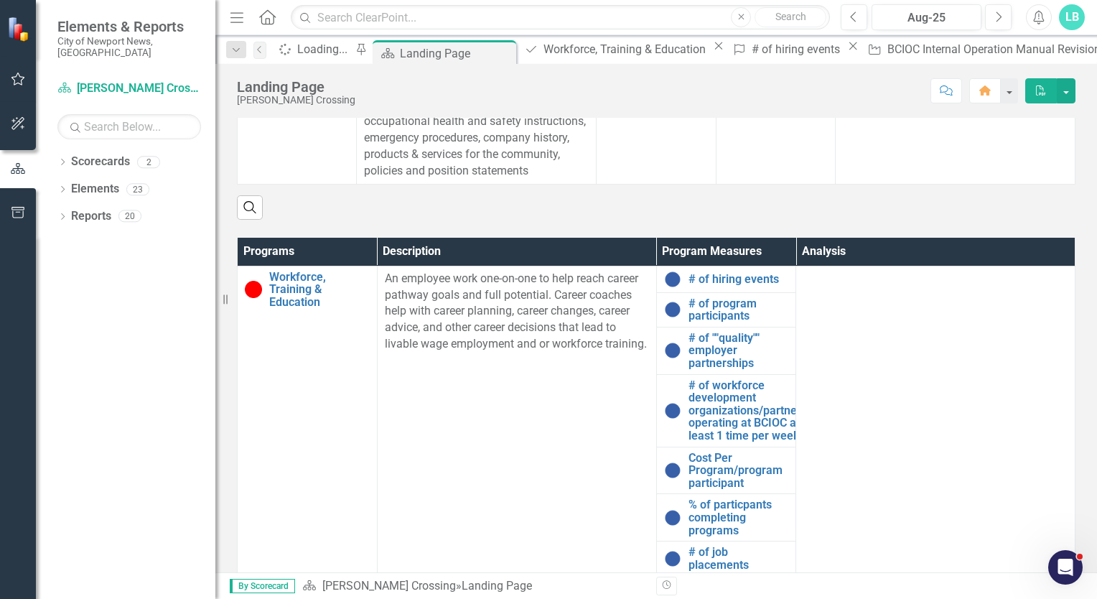
scroll to position [566, 0]
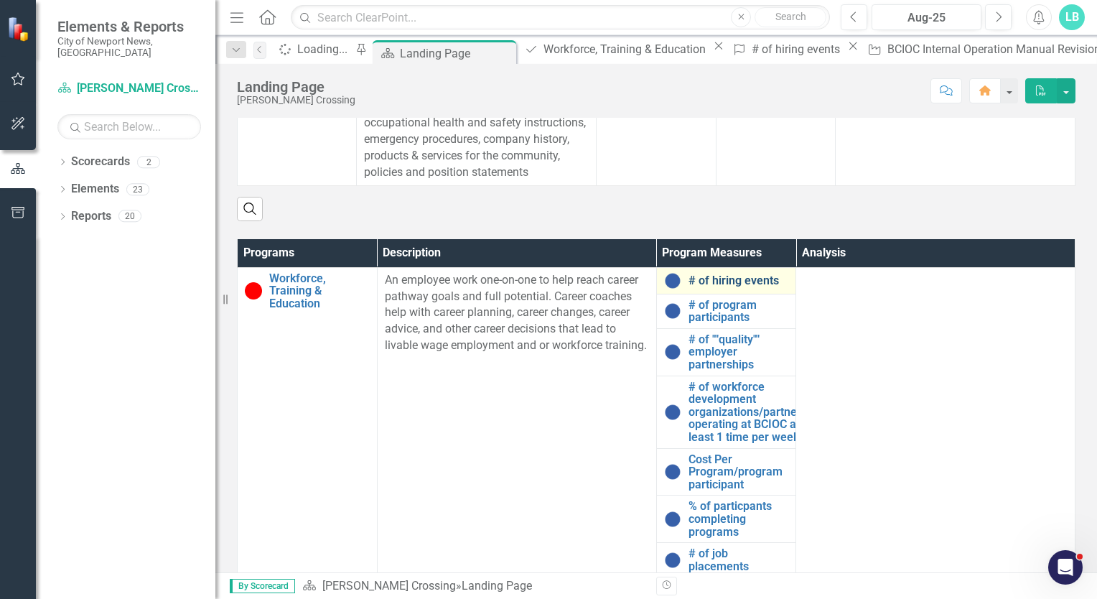
click at [712, 287] on link "# of hiring events" at bounding box center [738, 280] width 100 height 13
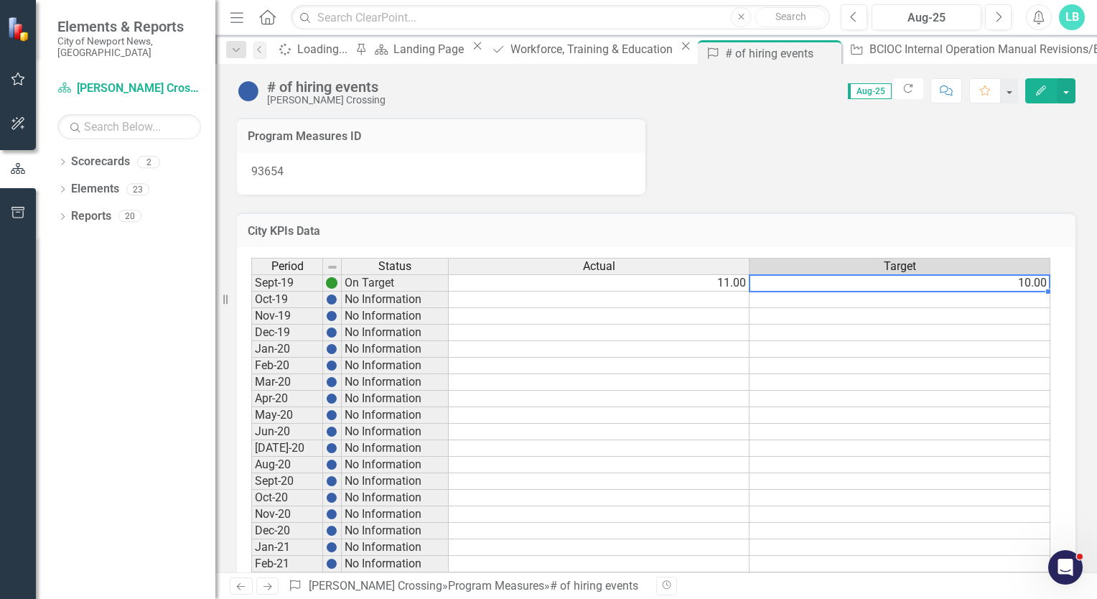
click at [1009, 281] on td "10.00" at bounding box center [899, 282] width 301 height 17
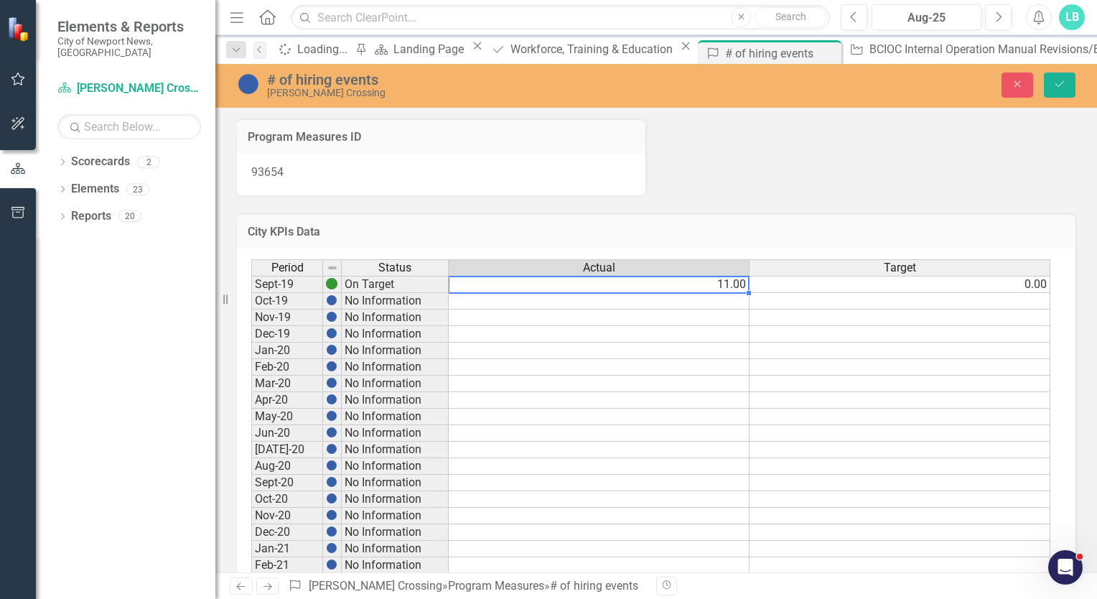
click at [719, 285] on td "11.00" at bounding box center [599, 284] width 301 height 17
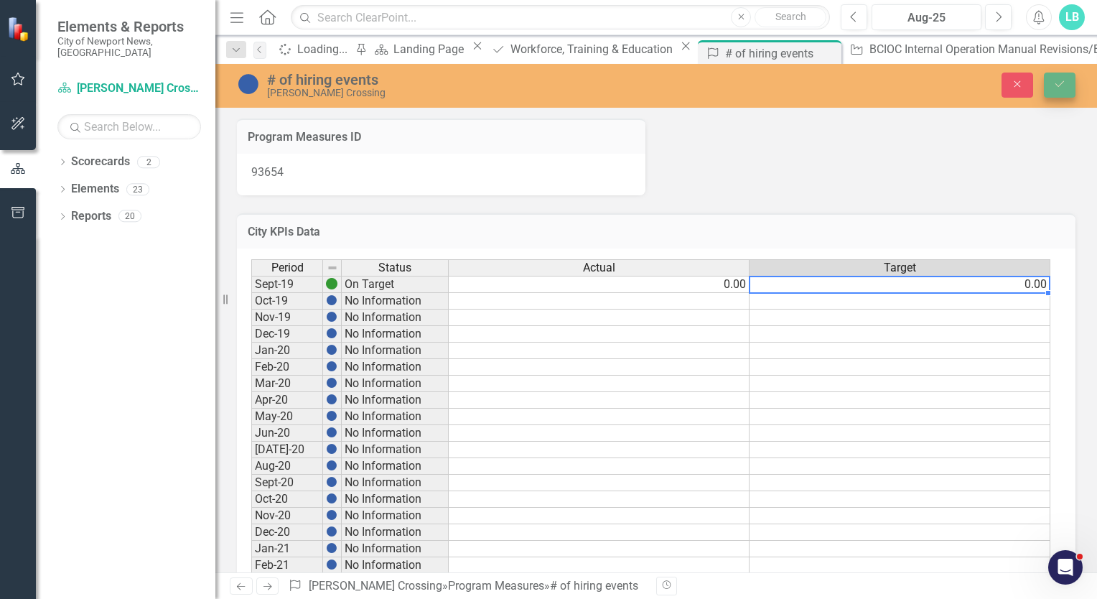
type textarea "0"
drag, startPoint x: 1056, startPoint y: 84, endPoint x: 1069, endPoint y: 90, distance: 14.4
click at [1069, 90] on button "Save" at bounding box center [1060, 84] width 32 height 25
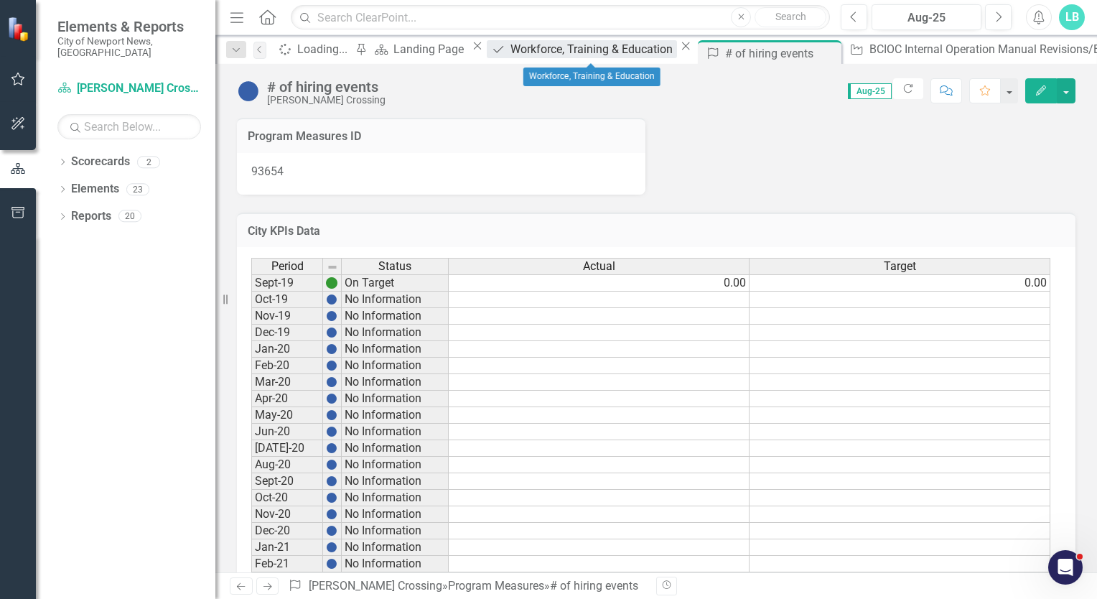
click at [590, 53] on div "Workforce, Training & Education" at bounding box center [593, 49] width 167 height 18
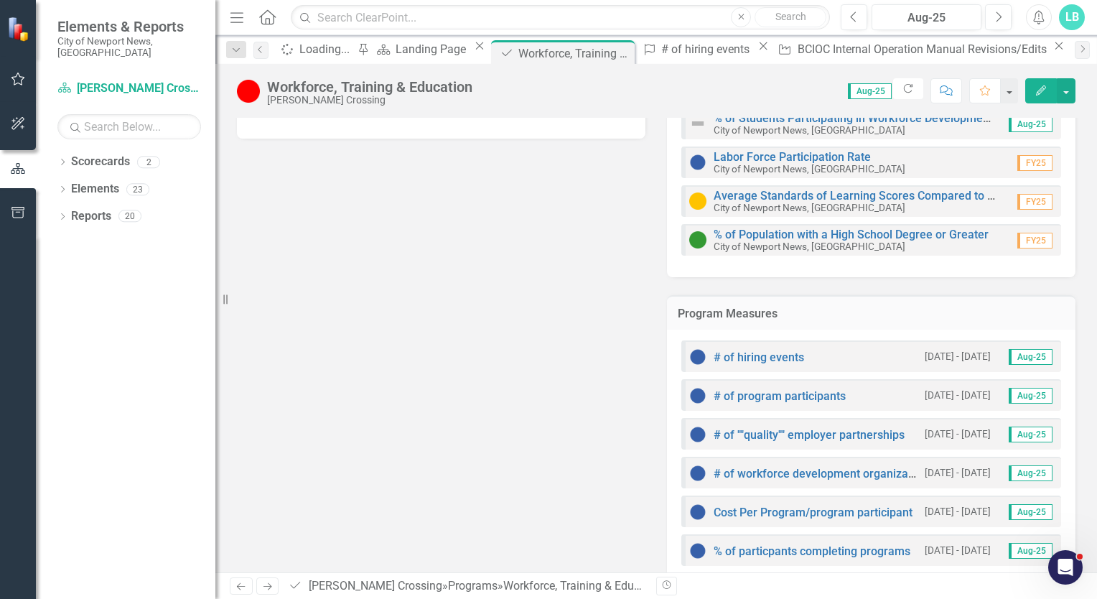
scroll to position [310, 0]
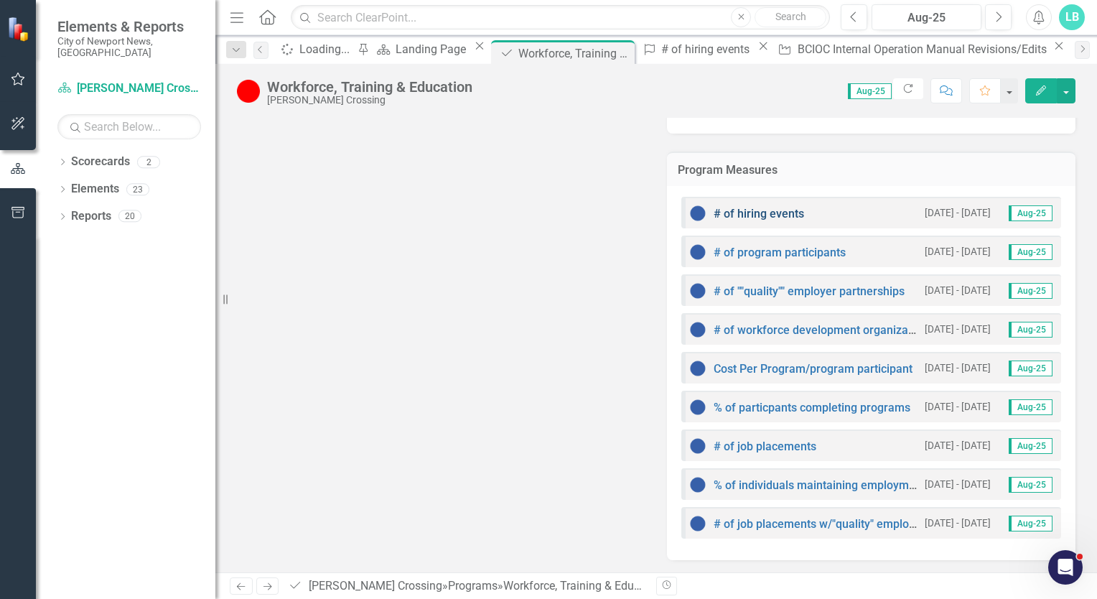
click at [796, 211] on link "# of hiring events" at bounding box center [758, 214] width 90 height 14
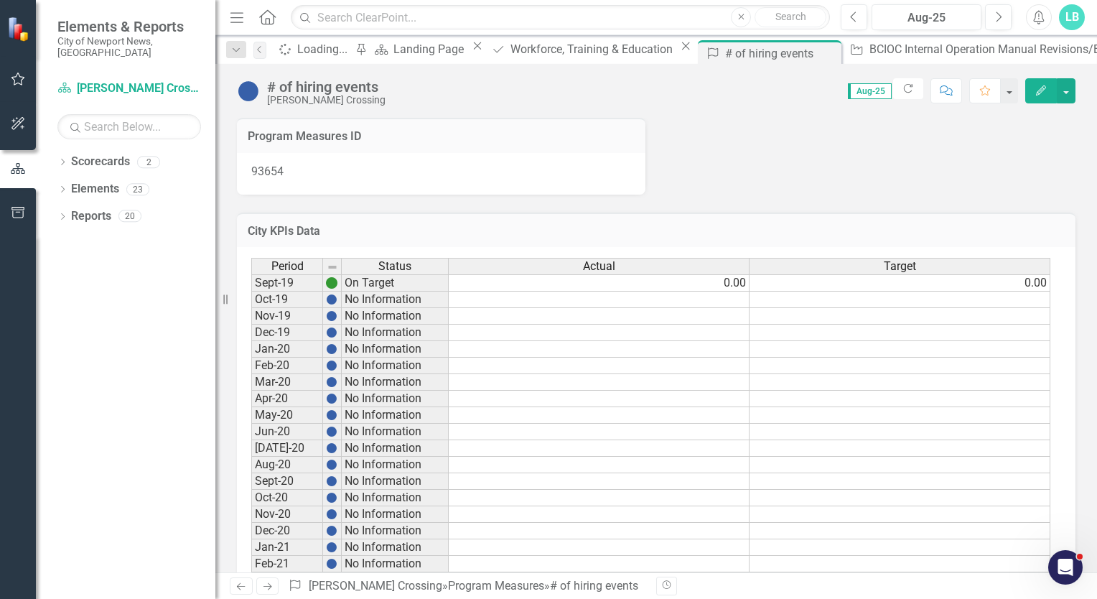
click at [1040, 94] on icon "Edit" at bounding box center [1040, 90] width 13 height 10
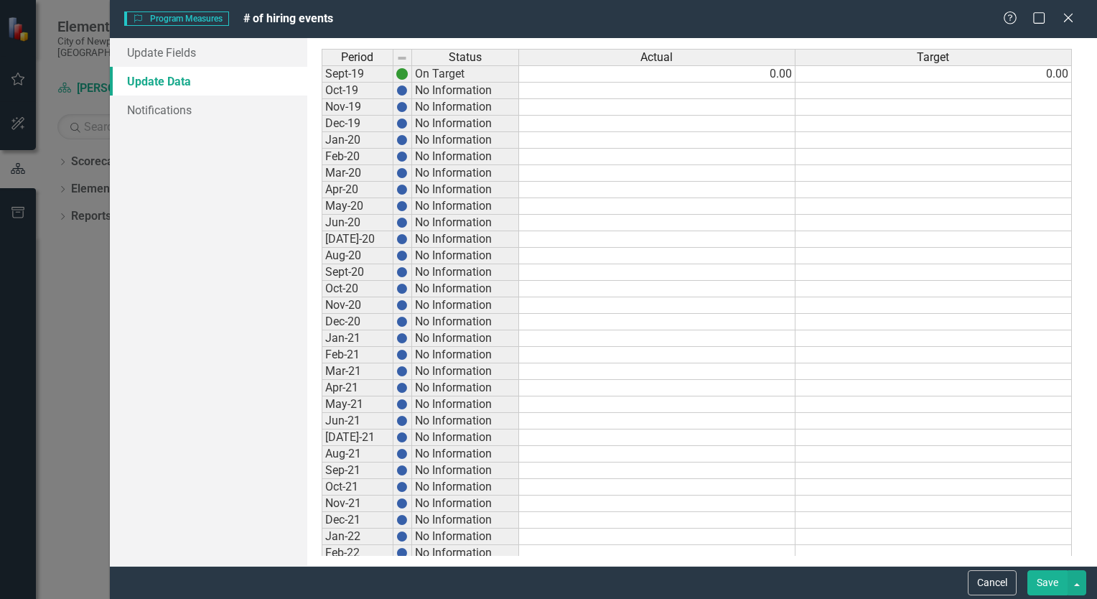
click at [147, 85] on link "Update Data" at bounding box center [208, 81] width 197 height 29
click at [190, 10] on div "Program Measures Program Measures # of hiring events Help Maximize Close" at bounding box center [603, 19] width 987 height 38
click at [192, 14] on span "Program Measures Program Measures" at bounding box center [176, 18] width 105 height 14
click at [1069, 15] on icon "Close" at bounding box center [1068, 18] width 18 height 14
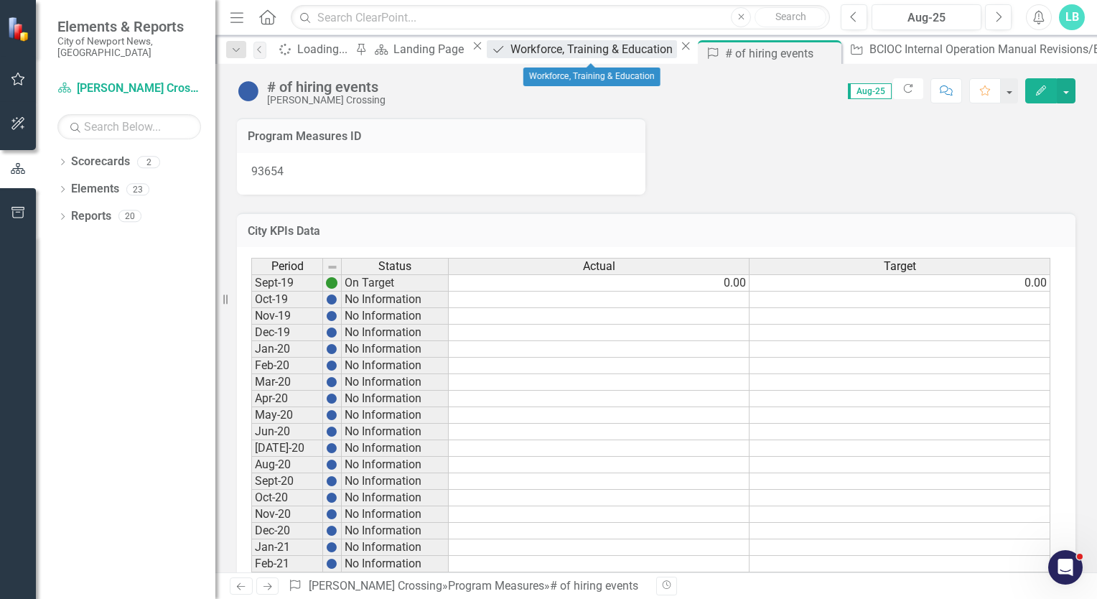
click at [595, 55] on div "Workforce, Training & Education" at bounding box center [593, 49] width 167 height 18
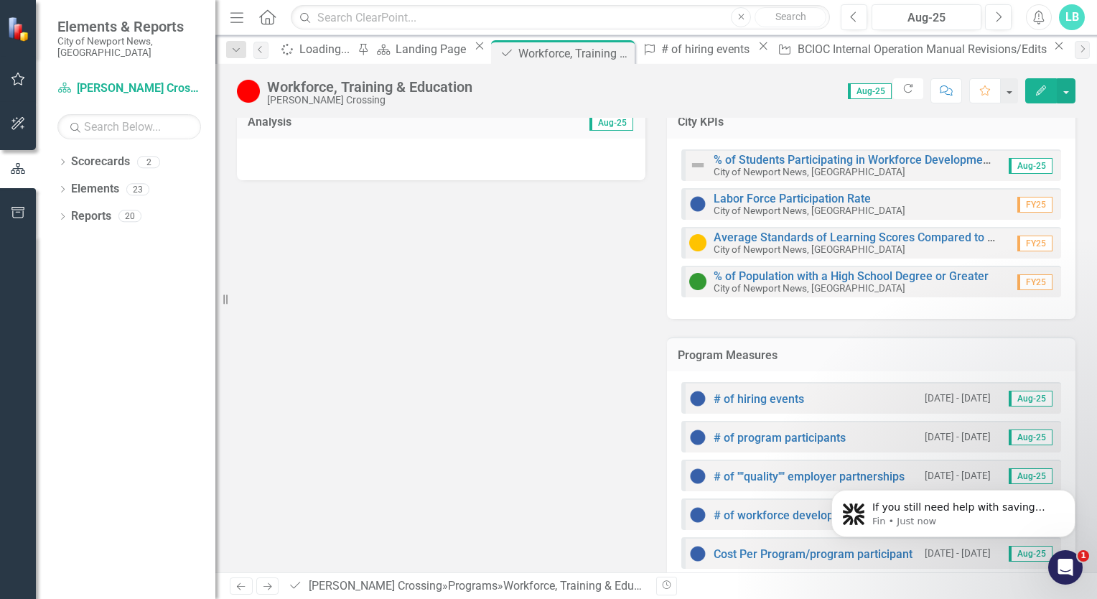
scroll to position [540, 0]
click at [827, 438] on link "# of program participants" at bounding box center [779, 438] width 132 height 14
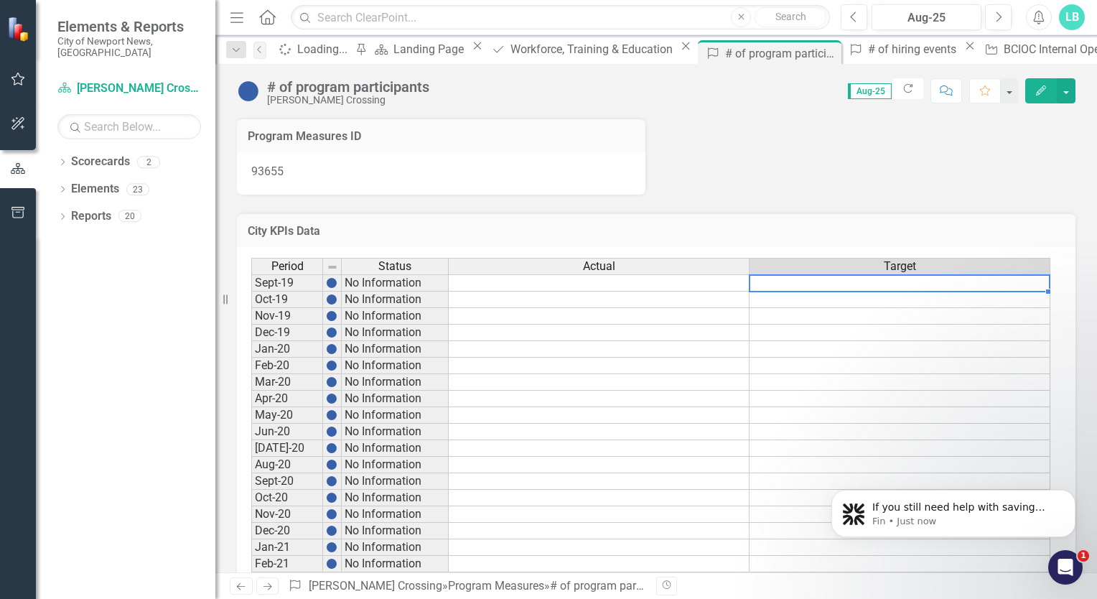
click at [810, 284] on td at bounding box center [899, 282] width 301 height 17
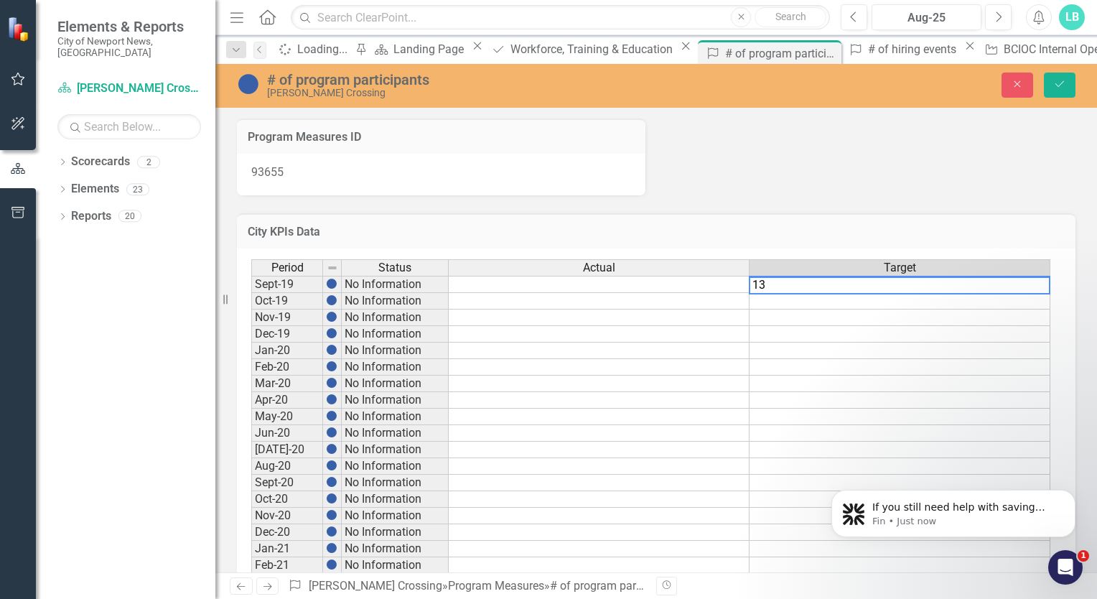
type textarea "13"
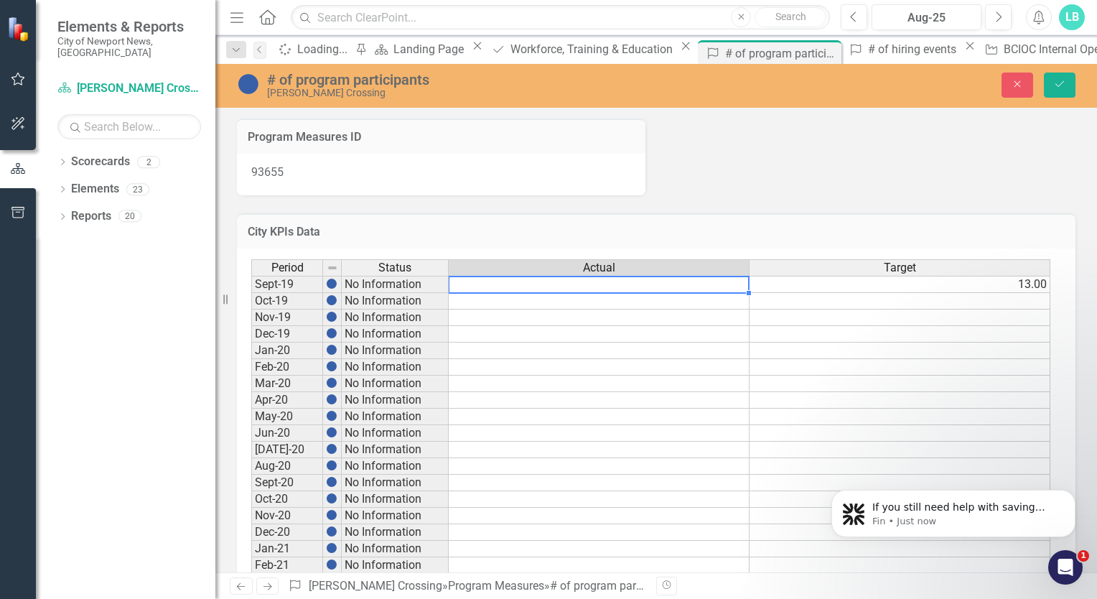
click at [710, 286] on td at bounding box center [599, 284] width 301 height 17
type textarea "13"
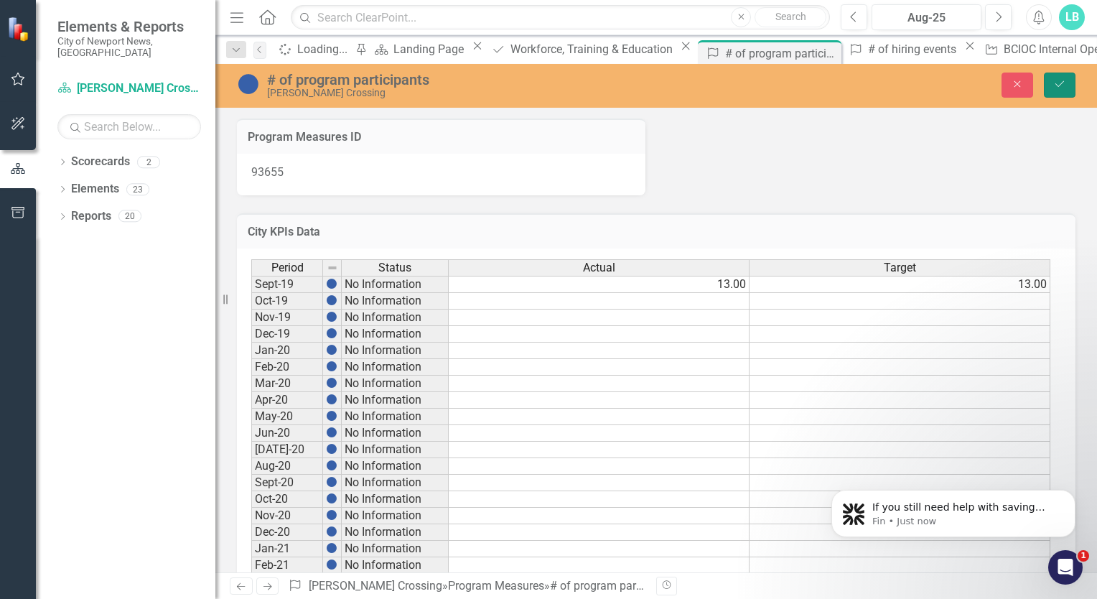
click at [1059, 86] on icon "submit" at bounding box center [1059, 84] width 9 height 6
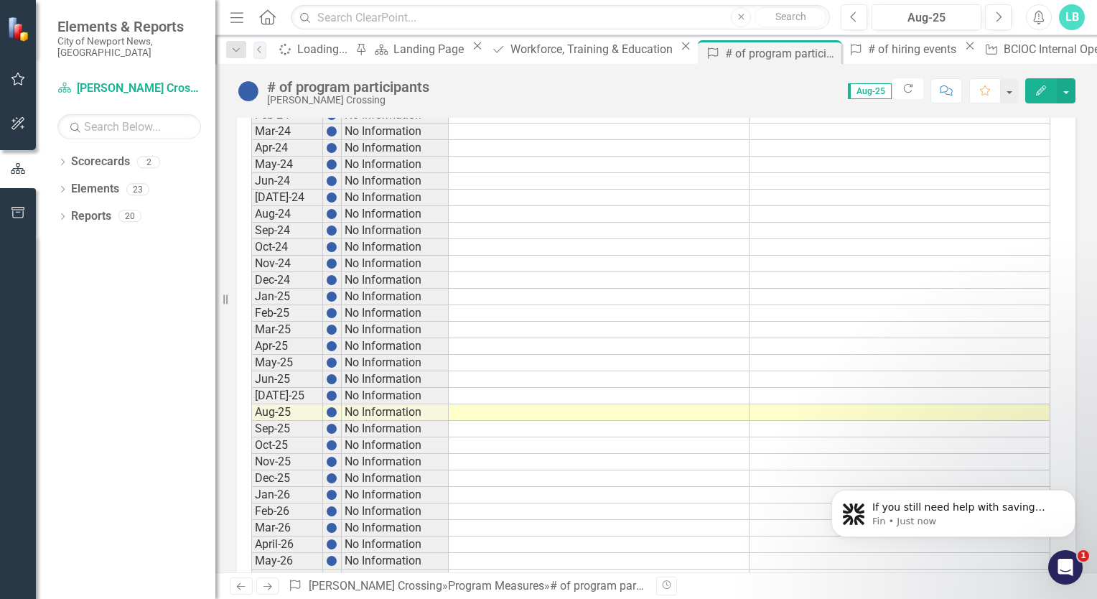
scroll to position [1064, 0]
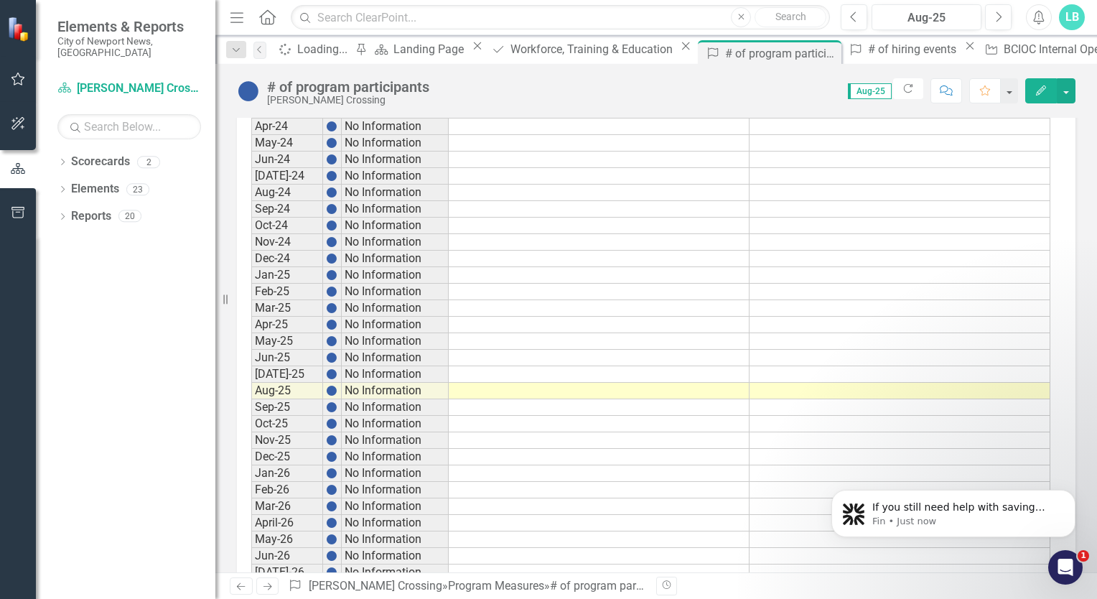
drag, startPoint x: 1094, startPoint y: 207, endPoint x: 279, endPoint y: 9, distance: 838.3
click at [911, 383] on td at bounding box center [899, 391] width 301 height 17
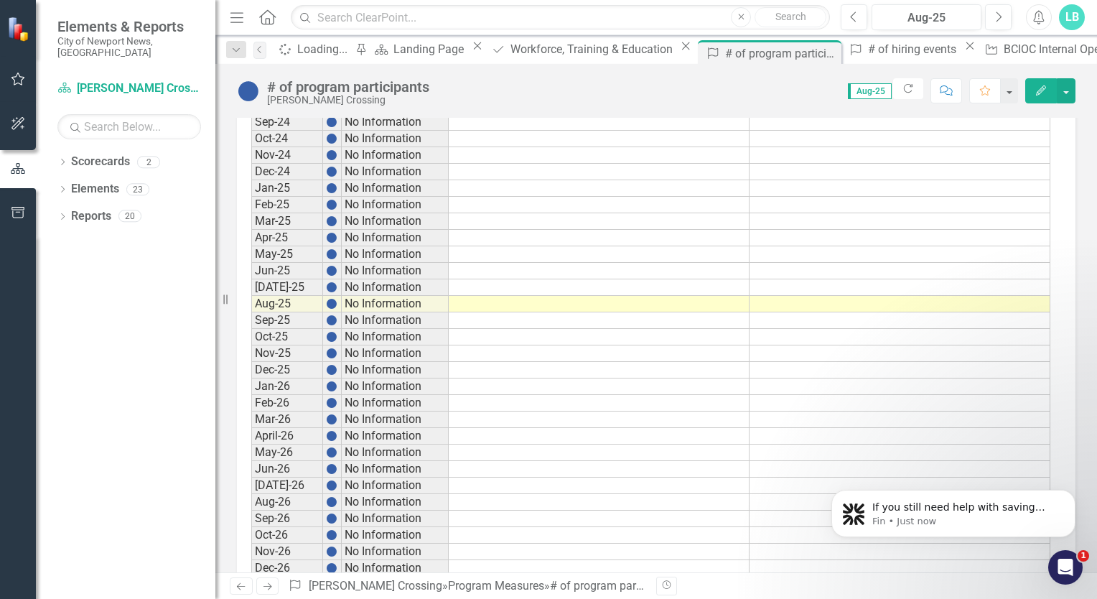
scroll to position [1148, 0]
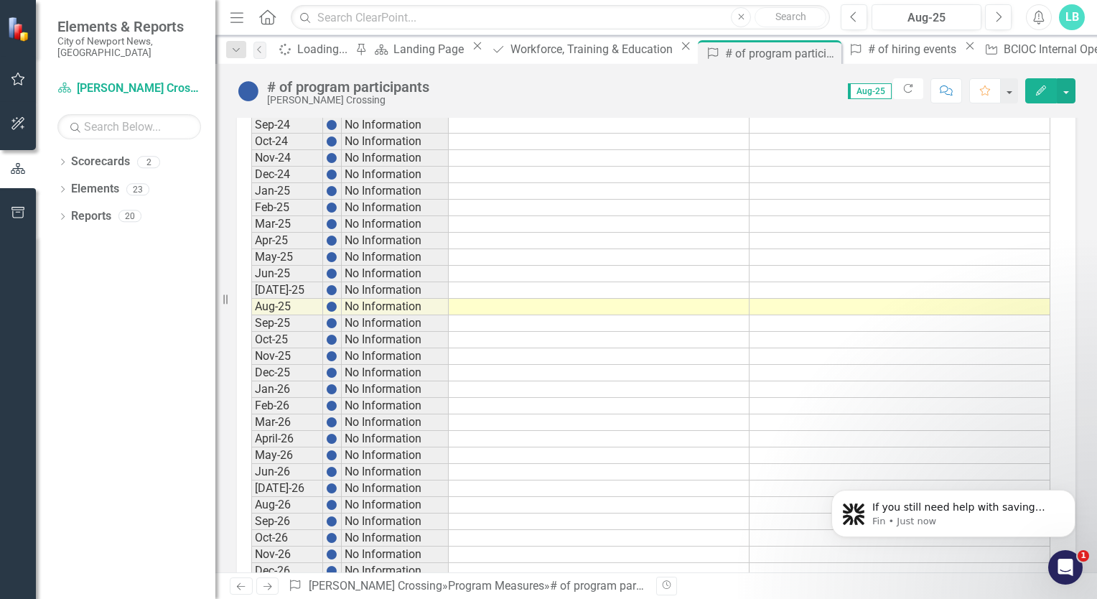
click at [850, 299] on td at bounding box center [899, 307] width 301 height 17
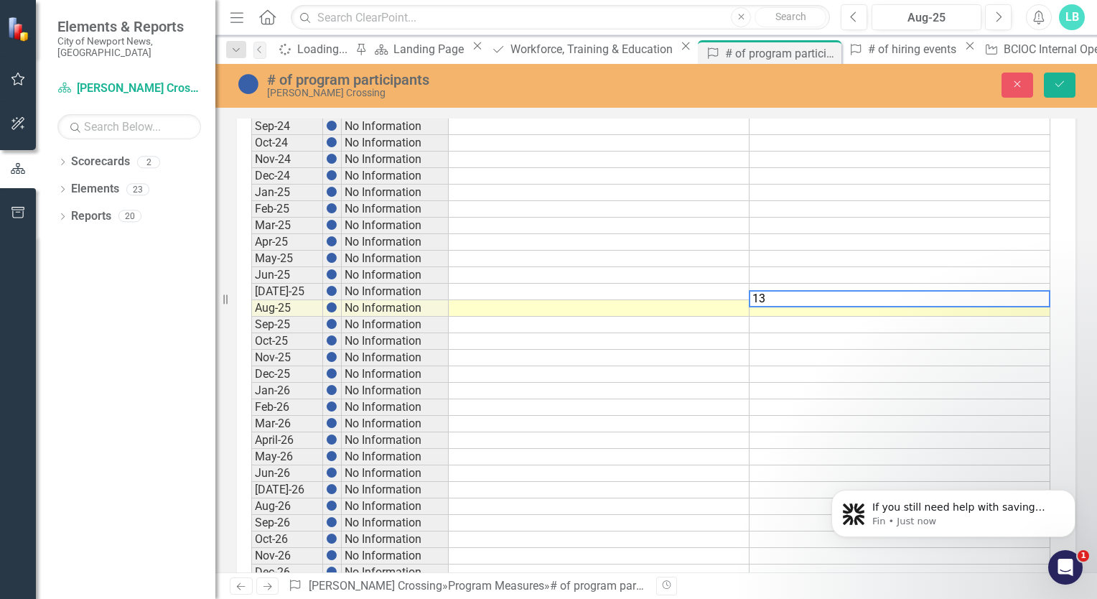
type textarea "13"
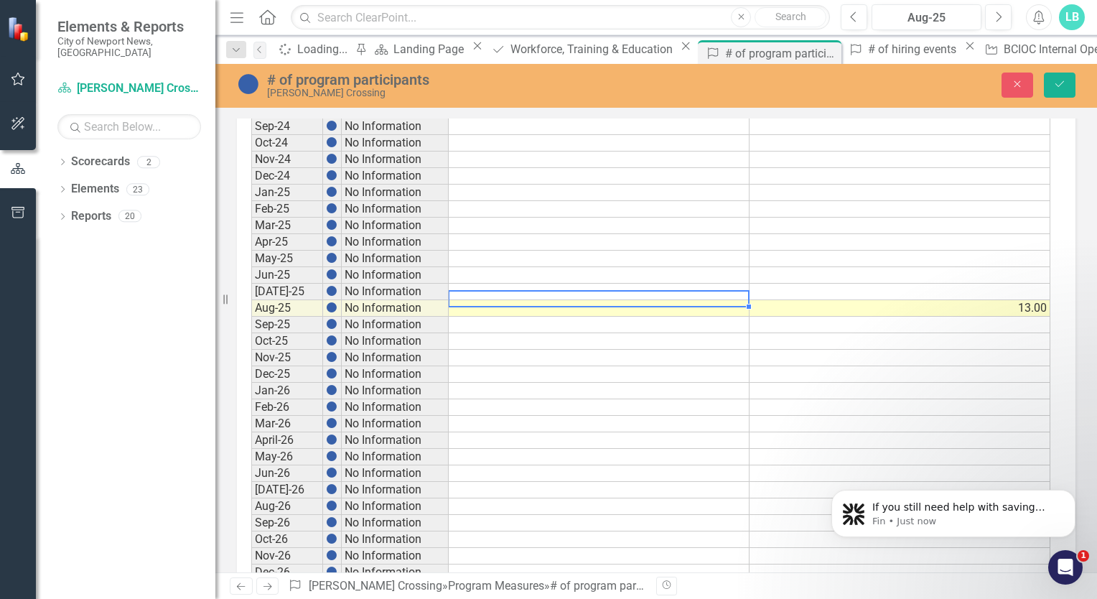
click at [727, 301] on td at bounding box center [599, 308] width 301 height 17
type textarea "13"
click at [823, 317] on td at bounding box center [899, 325] width 301 height 17
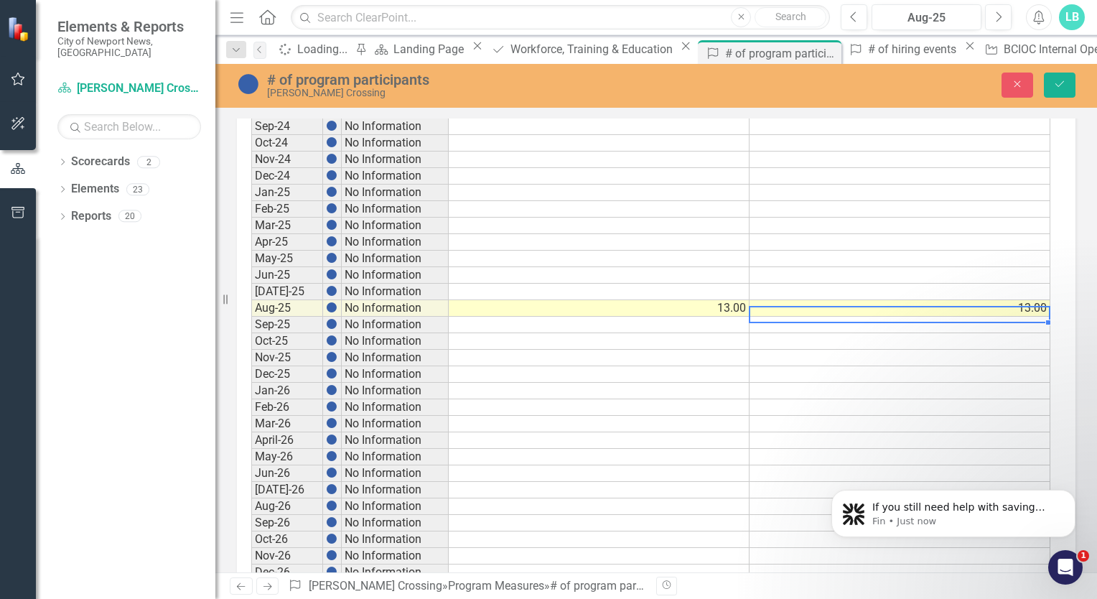
click at [879, 317] on td at bounding box center [899, 325] width 301 height 17
click at [919, 317] on td at bounding box center [899, 325] width 301 height 17
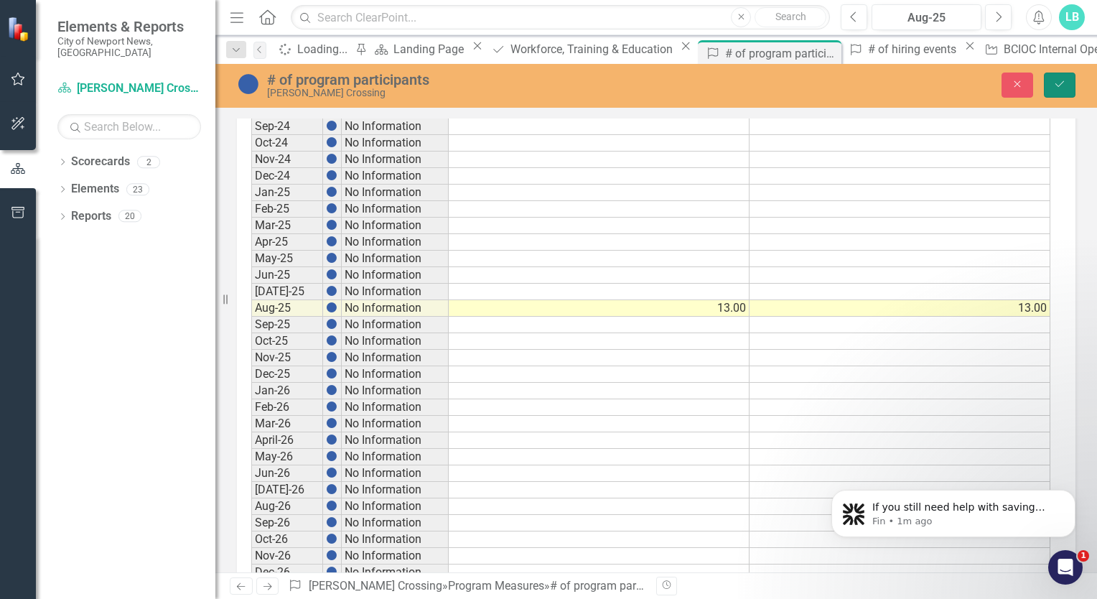
click at [1059, 88] on icon "Save" at bounding box center [1059, 84] width 13 height 10
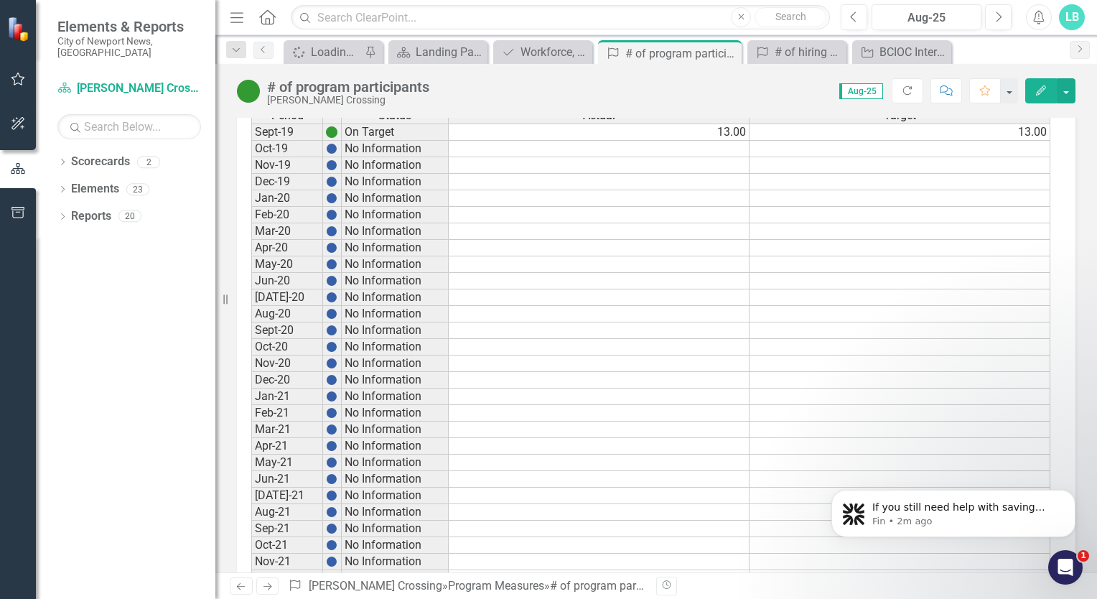
scroll to position [107, 0]
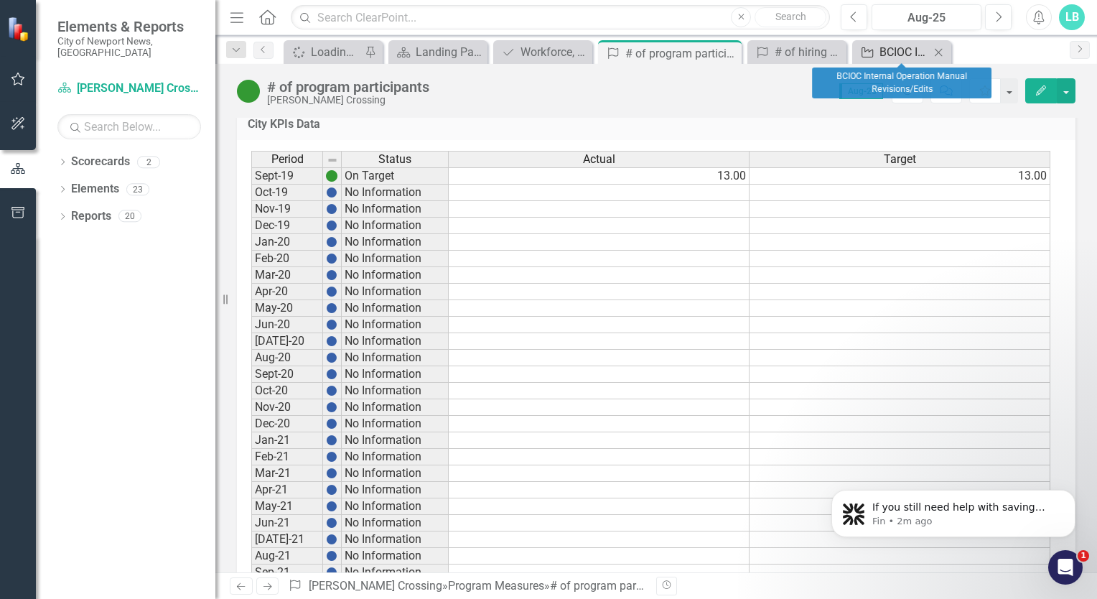
click at [875, 47] on link "Project BCIOC Internal Operation Manual Revisions/Edits" at bounding box center [893, 52] width 74 height 18
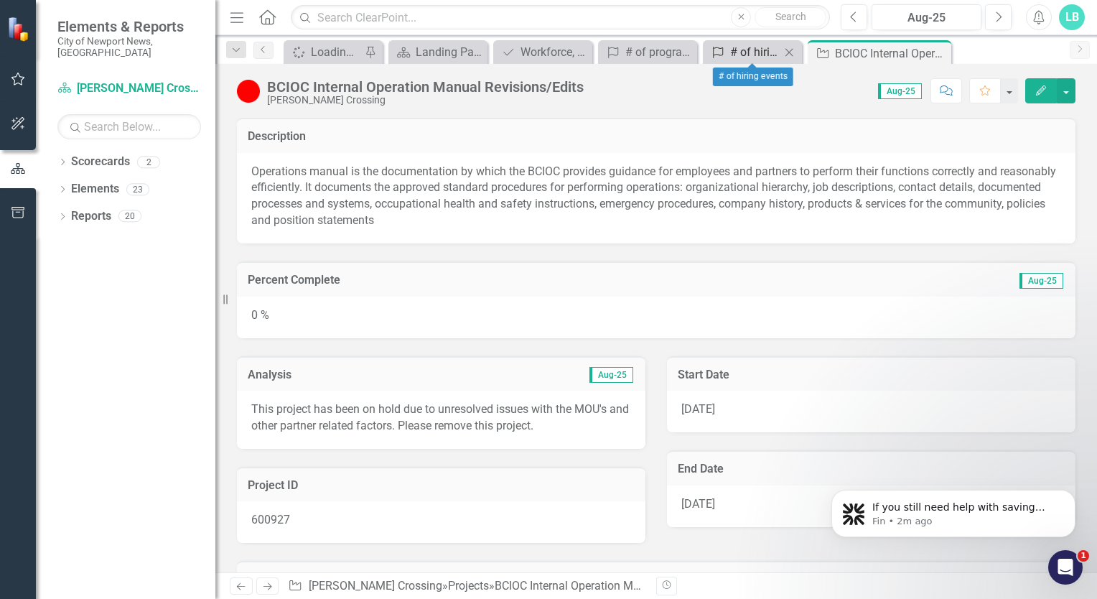
click at [757, 46] on div "# of hiring events" at bounding box center [755, 52] width 50 height 18
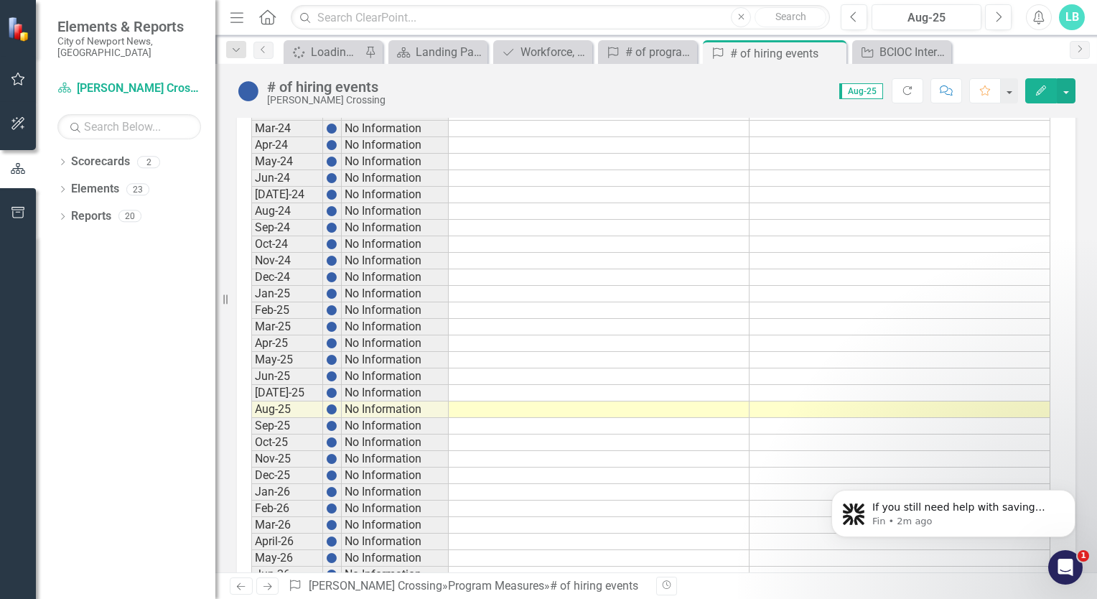
scroll to position [1051, 0]
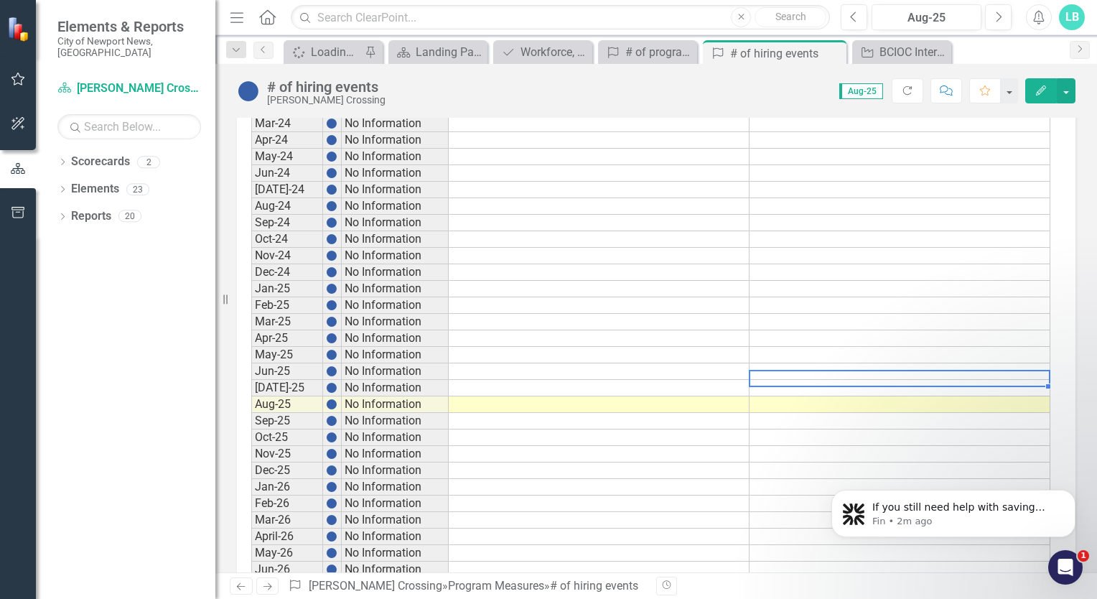
click at [251, 384] on div "Period Status Actual Target Sept-19 On Target 0.00 0.00 Oct-19 No Information N…" at bounding box center [251, 41] width 0 height 1668
click at [889, 396] on td at bounding box center [899, 404] width 301 height 17
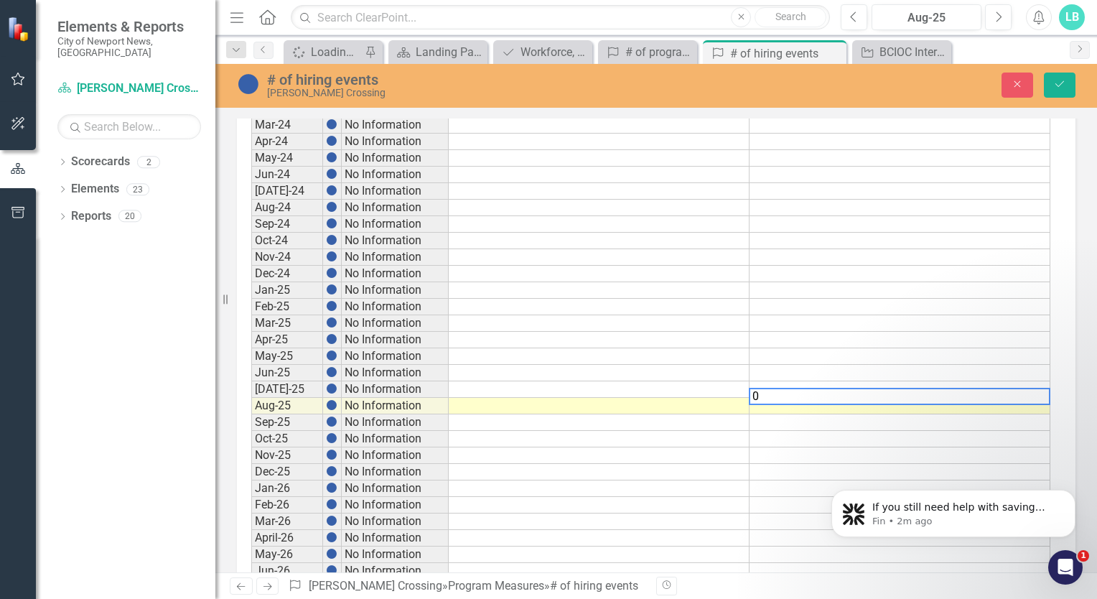
type textarea "0"
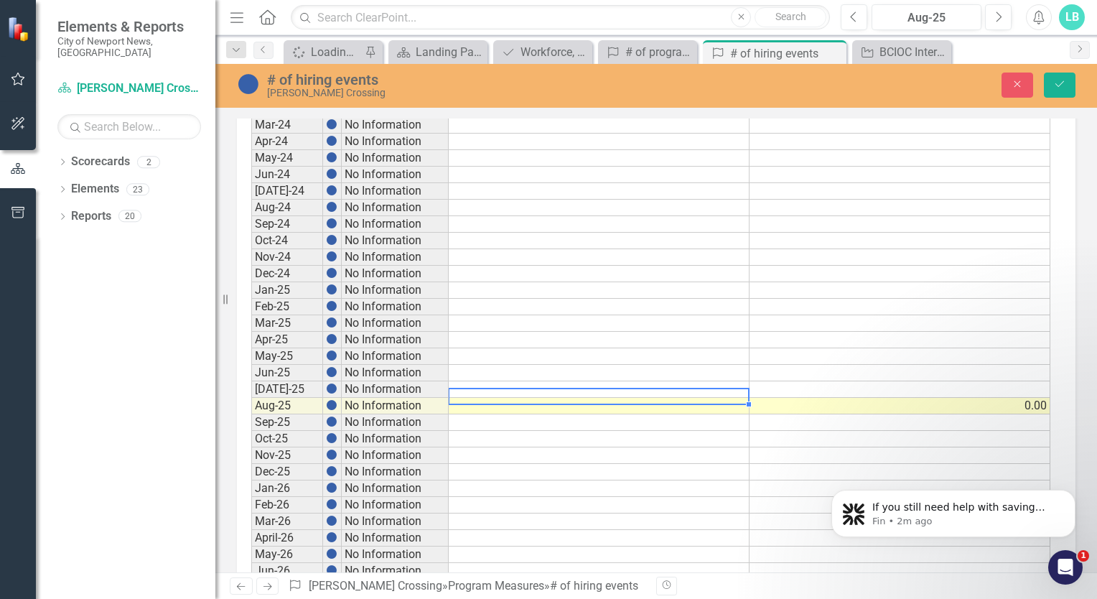
click at [706, 398] on td at bounding box center [599, 406] width 301 height 17
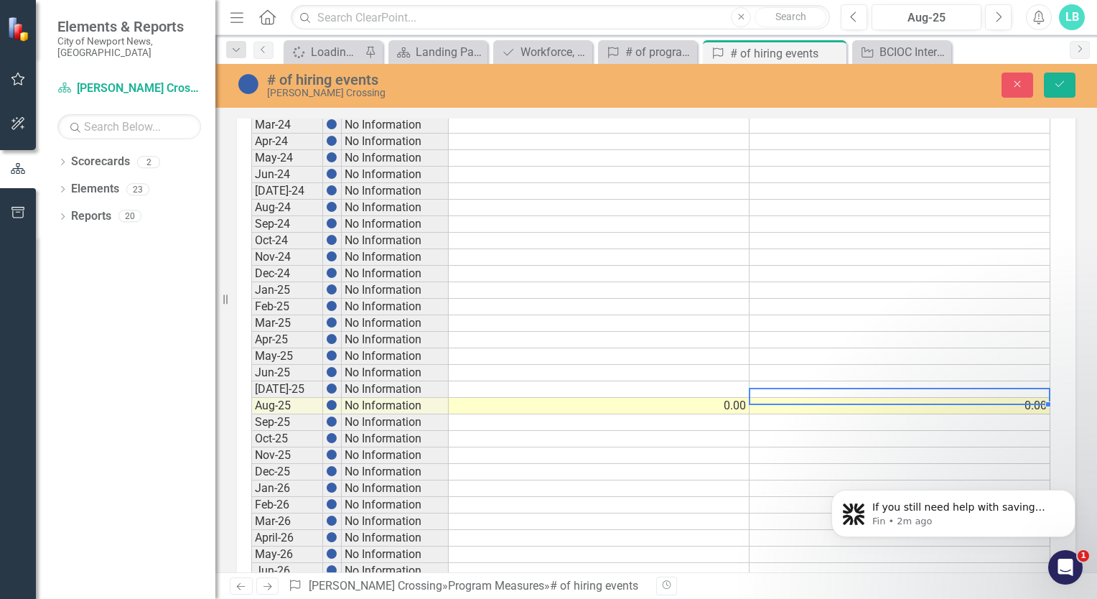
click at [819, 414] on td at bounding box center [899, 422] width 301 height 17
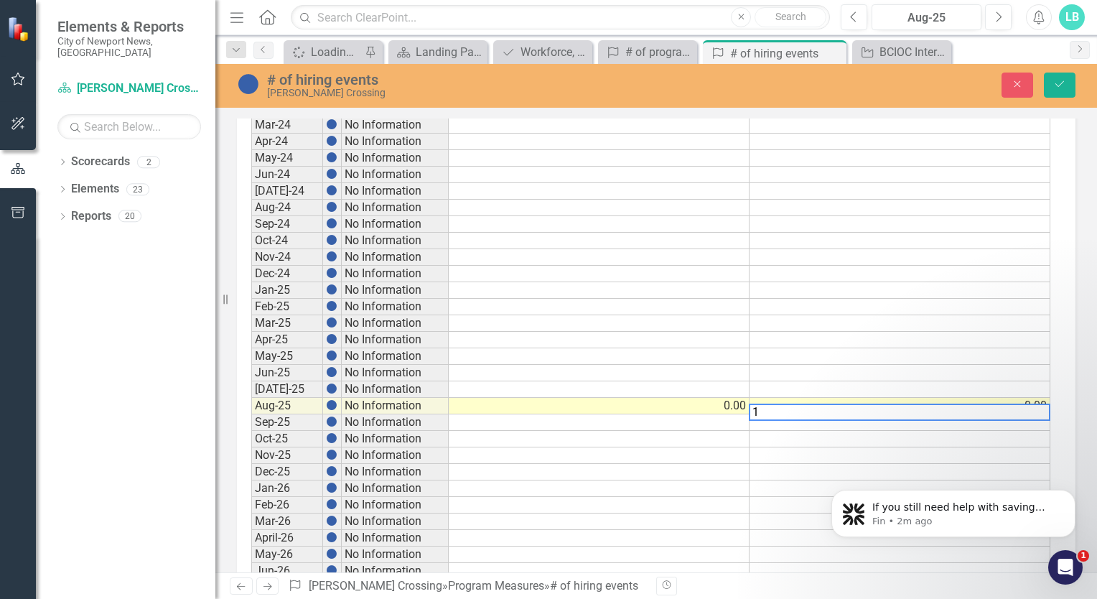
type textarea "1"
click at [769, 431] on td at bounding box center [899, 439] width 301 height 17
type textarea "2"
click at [1060, 79] on icon "Save" at bounding box center [1059, 84] width 13 height 10
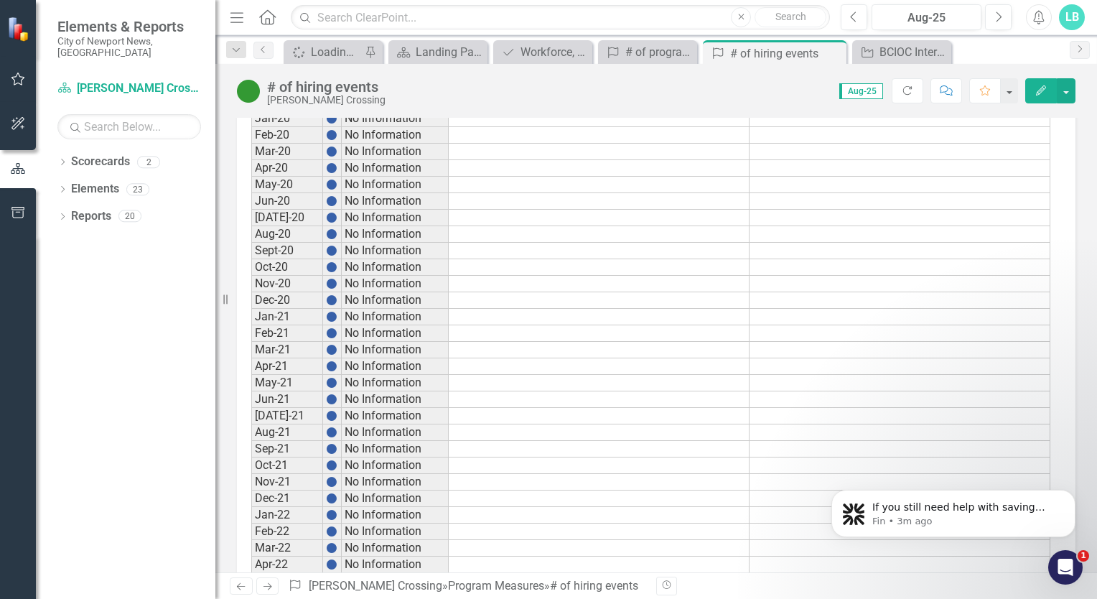
scroll to position [79, 0]
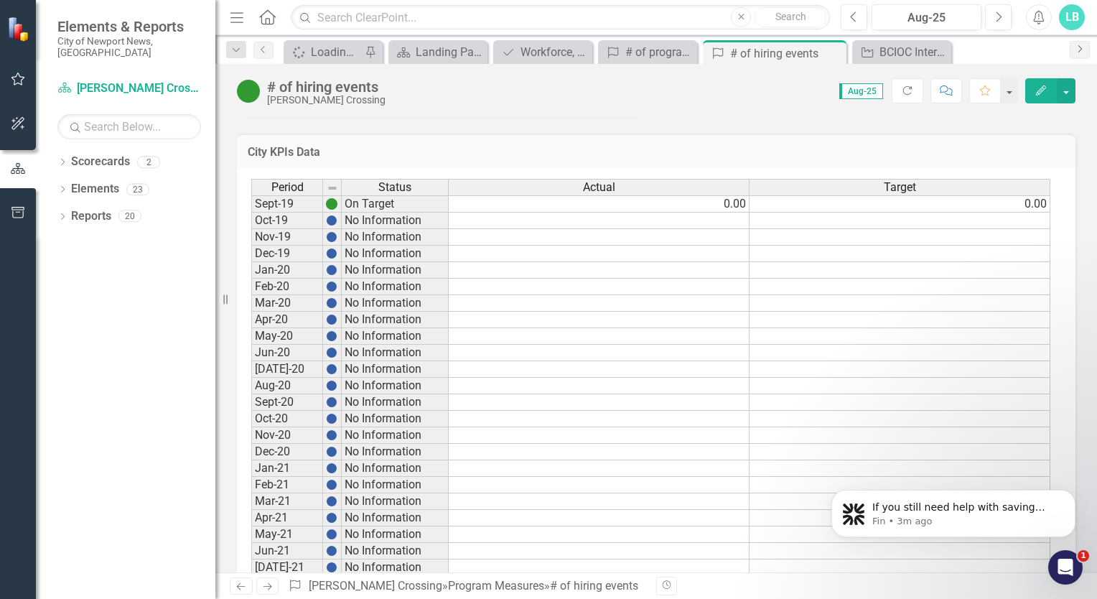
click at [1077, 42] on link "Next" at bounding box center [1079, 50] width 20 height 18
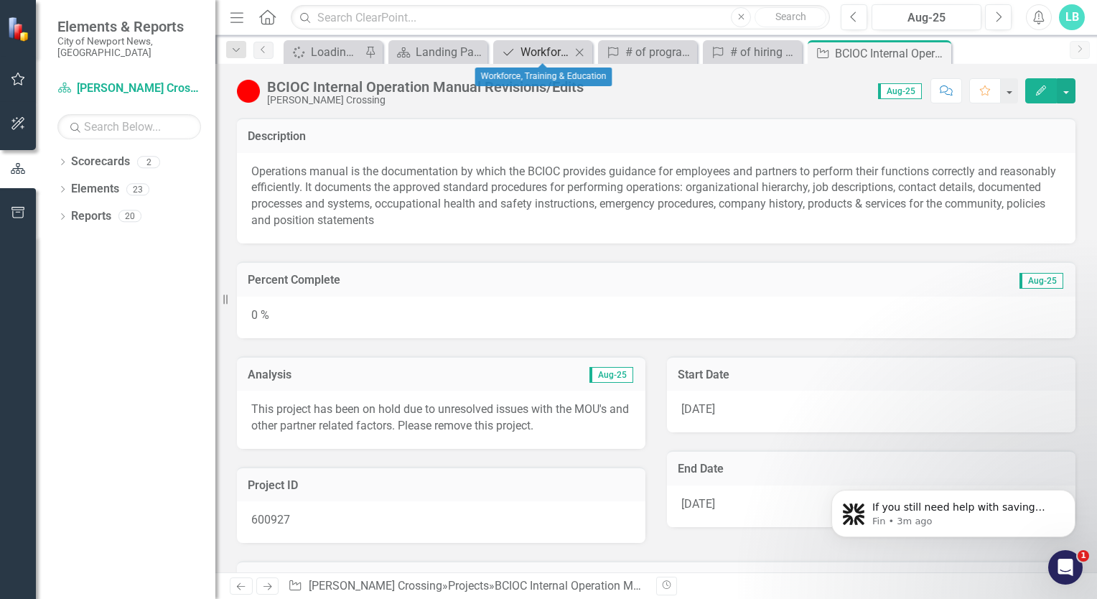
click at [542, 49] on div "Workforce, Training & Education" at bounding box center [545, 52] width 50 height 18
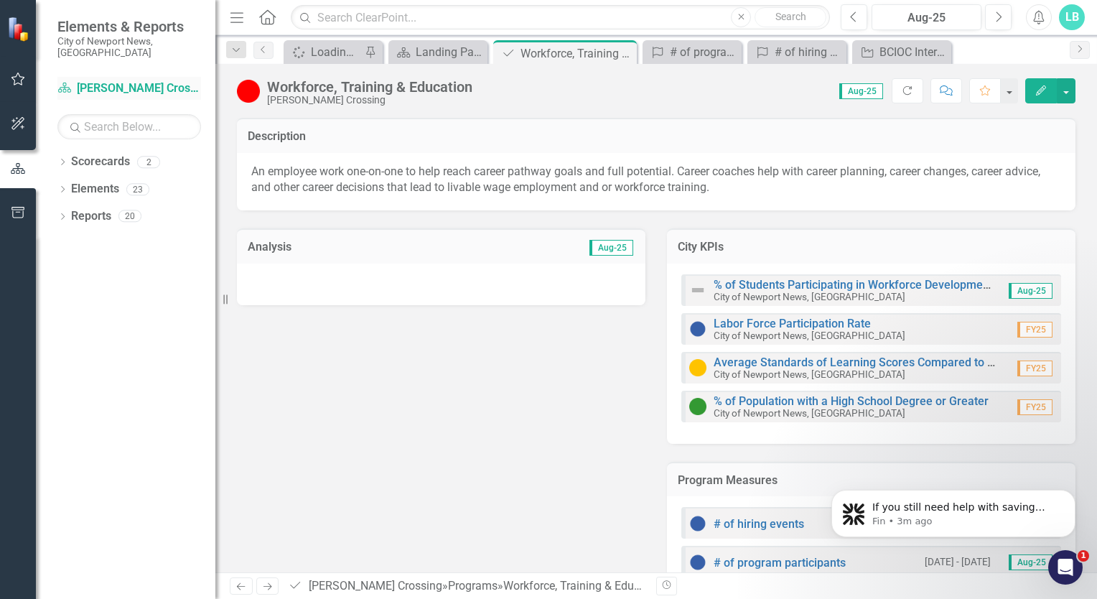
click at [135, 80] on link "Scorecard Brooks Crossing" at bounding box center [129, 88] width 144 height 17
